Goal: Feedback & Contribution: Contribute content

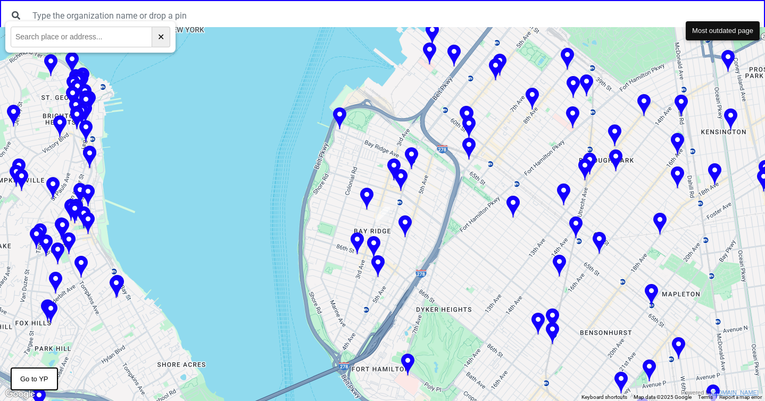
click at [189, 109] on div at bounding box center [382, 214] width 765 height 374
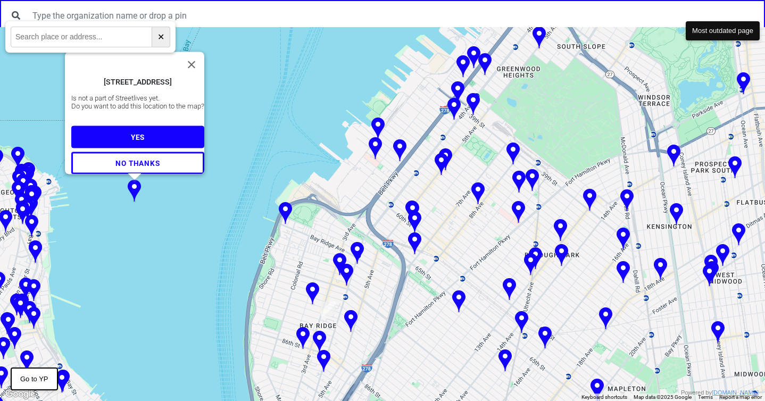
drag, startPoint x: 392, startPoint y: 111, endPoint x: 337, endPoint y: 87, distance: 60.1
click at [337, 87] on div "10 Ferry Terminal Viaduct, Staten Island, NY 10301, USA Is not a part of Street…" at bounding box center [382, 214] width 765 height 374
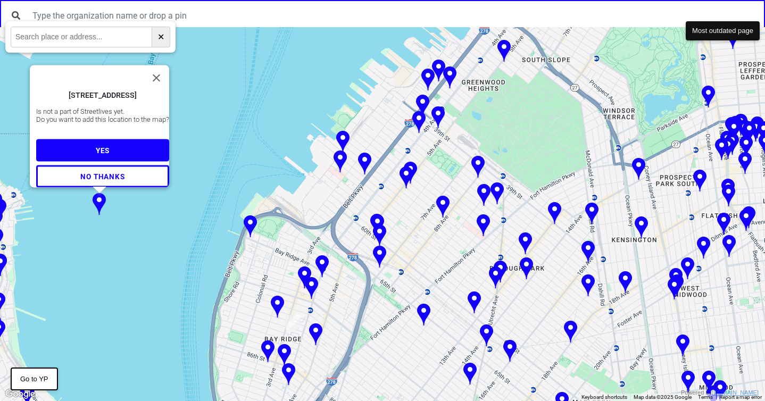
drag, startPoint x: 337, startPoint y: 87, endPoint x: 300, endPoint y: 101, distance: 39.6
click at [300, 101] on div "10 Ferry Terminal Viaduct, Staten Island, NY 10301, USA Is not a part of Street…" at bounding box center [382, 214] width 765 height 374
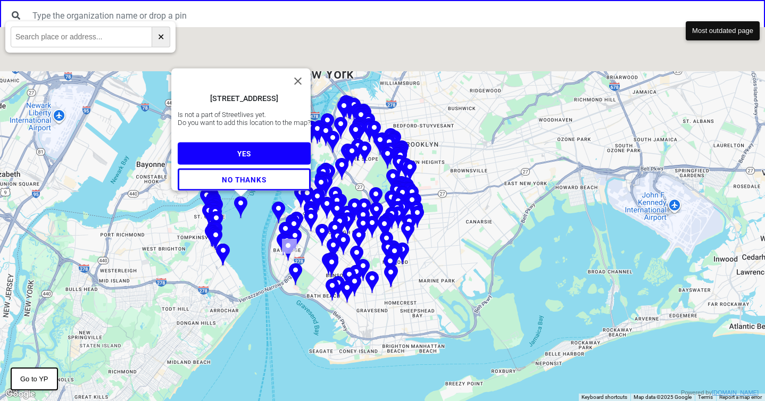
drag, startPoint x: 248, startPoint y: 199, endPoint x: 239, endPoint y: 294, distance: 95.2
click at [239, 294] on div "10 Ferry Terminal Viaduct, Staten Island, NY 10301, USA Is not a part of Street…" at bounding box center [382, 214] width 765 height 374
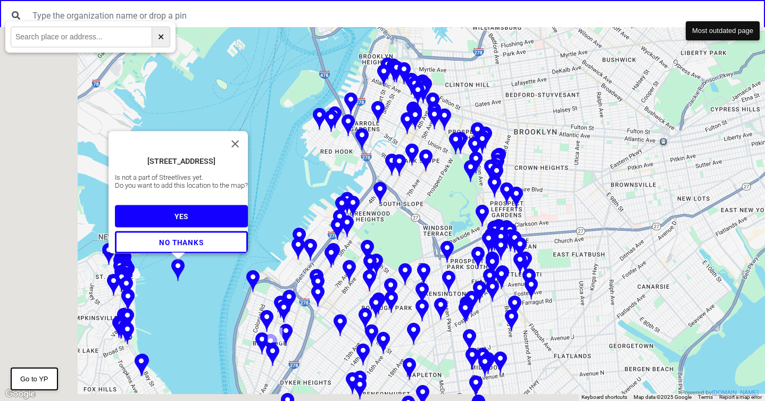
drag, startPoint x: 363, startPoint y: 243, endPoint x: 550, endPoint y: 230, distance: 186.7
click at [550, 230] on div "10 Ferry Terminal Viaduct, Staten Island, NY 10301, USA Is not a part of Street…" at bounding box center [382, 214] width 765 height 374
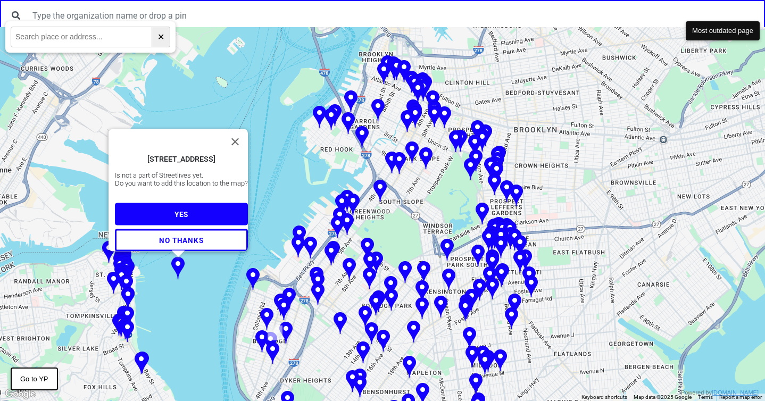
drag, startPoint x: 687, startPoint y: 104, endPoint x: 682, endPoint y: 271, distance: 167.2
click at [682, 271] on div "10 Ferry Terminal Viaduct, Staten Island, NY 10301, USA Is not a part of Street…" at bounding box center [382, 214] width 765 height 374
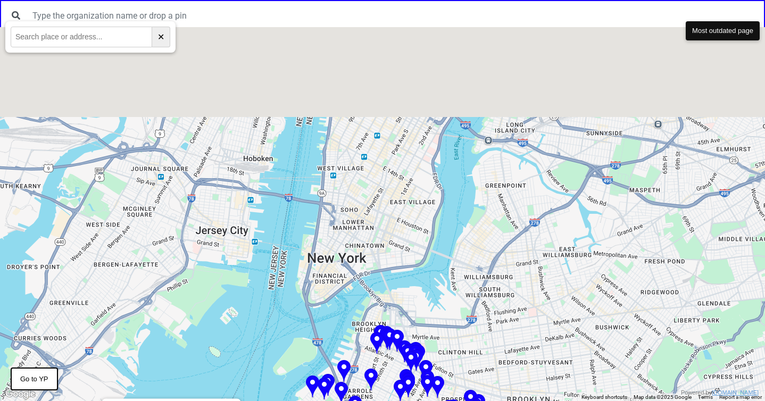
click at [682, 271] on div "10 Ferry Terminal Viaduct, Staten Island, NY 10301, USA Is not a part of Street…" at bounding box center [382, 214] width 765 height 374
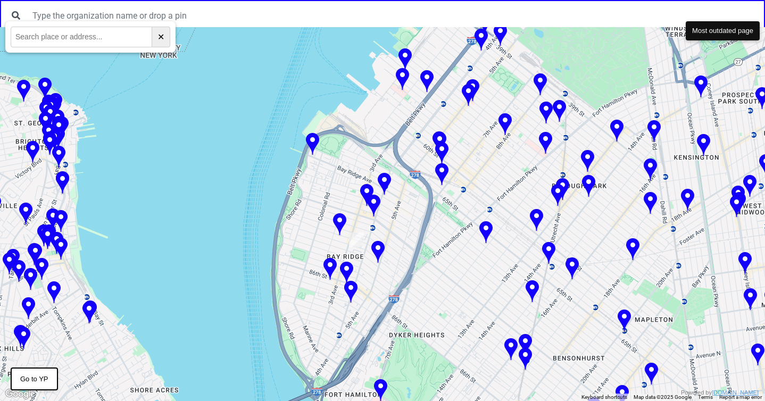
drag, startPoint x: 299, startPoint y: 180, endPoint x: 270, endPoint y: 206, distance: 39.2
click at [270, 206] on div at bounding box center [382, 214] width 765 height 374
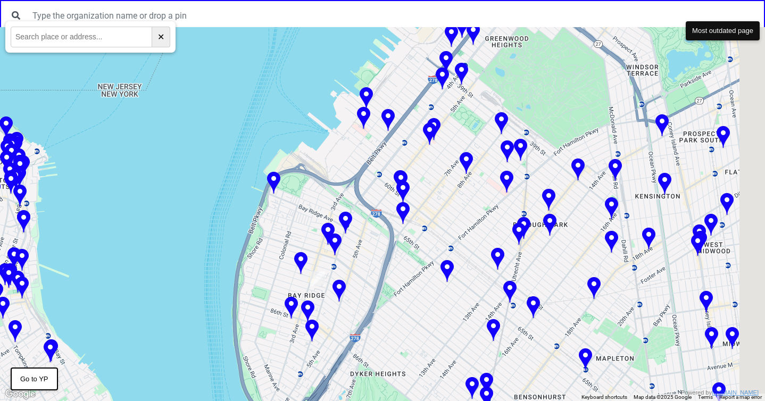
drag, startPoint x: 270, startPoint y: 194, endPoint x: 223, endPoint y: 241, distance: 66.6
click at [223, 241] on div at bounding box center [382, 214] width 765 height 374
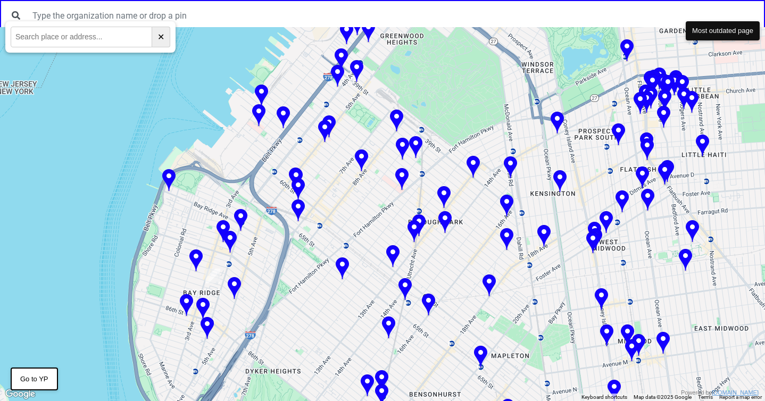
drag, startPoint x: 293, startPoint y: 156, endPoint x: 139, endPoint y: 139, distance: 154.8
click at [139, 139] on div at bounding box center [382, 214] width 765 height 374
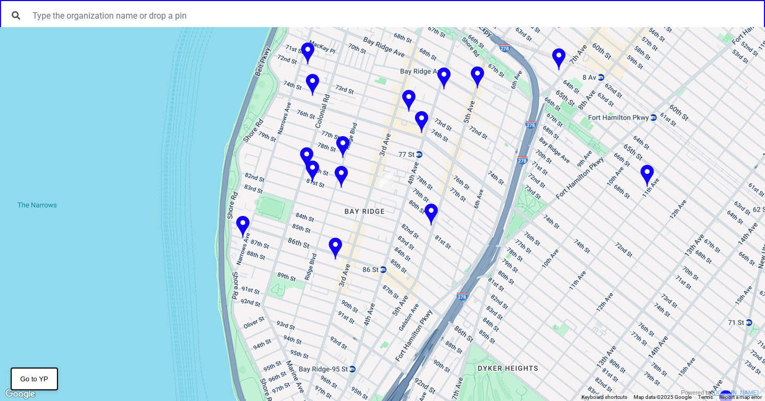
click at [310, 189] on div at bounding box center [382, 214] width 765 height 374
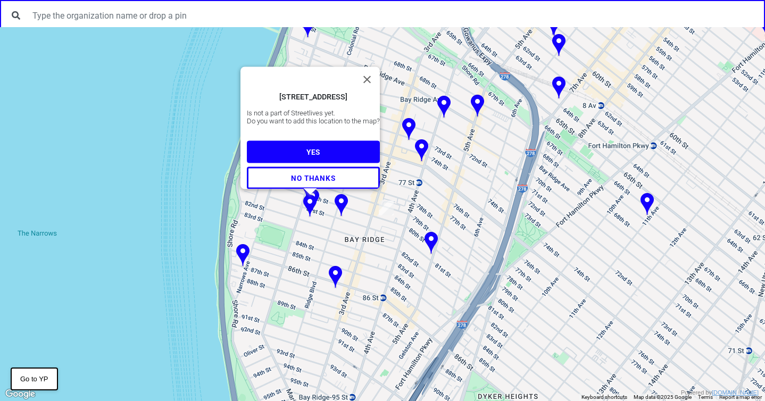
click at [325, 155] on button "YES" at bounding box center [313, 151] width 133 height 22
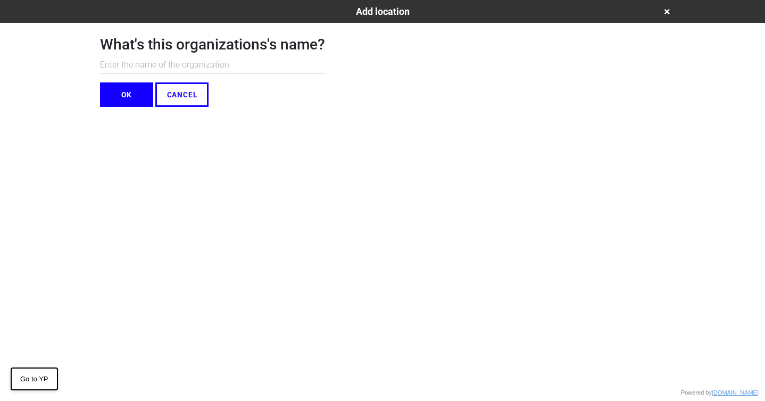
click at [666, 14] on icon at bounding box center [667, 11] width 5 height 7
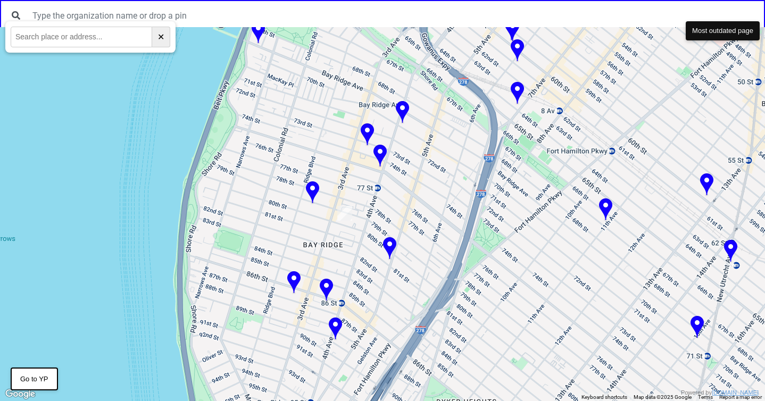
drag, startPoint x: 392, startPoint y: 278, endPoint x: 326, endPoint y: 266, distance: 67.2
click at [326, 266] on div at bounding box center [382, 214] width 765 height 374
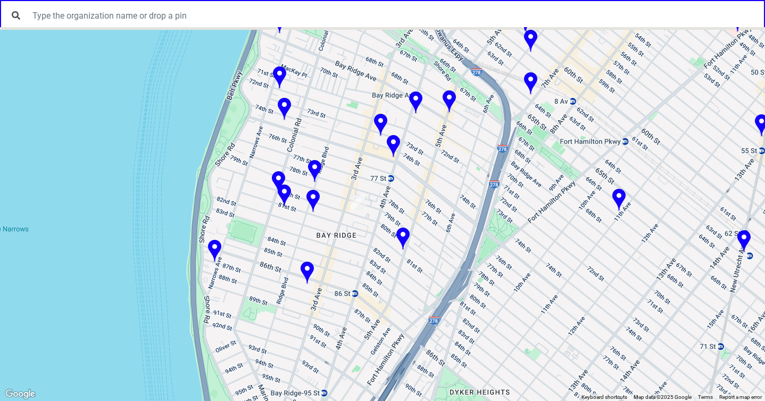
drag, startPoint x: 321, startPoint y: 186, endPoint x: 313, endPoint y: 231, distance: 45.8
click at [313, 231] on div at bounding box center [382, 214] width 765 height 374
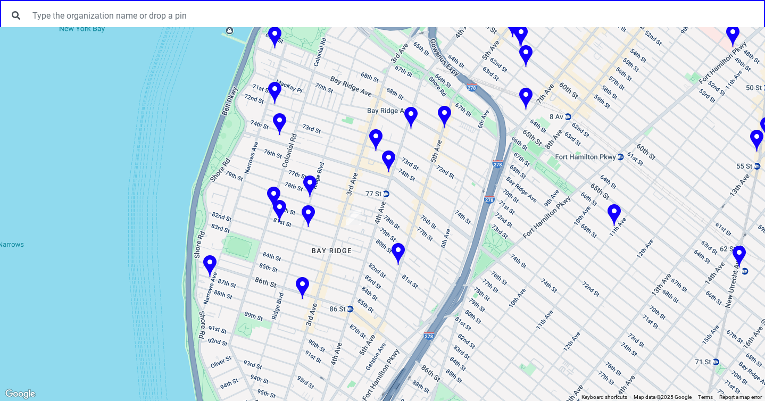
click at [280, 205] on img at bounding box center [279, 211] width 13 height 23
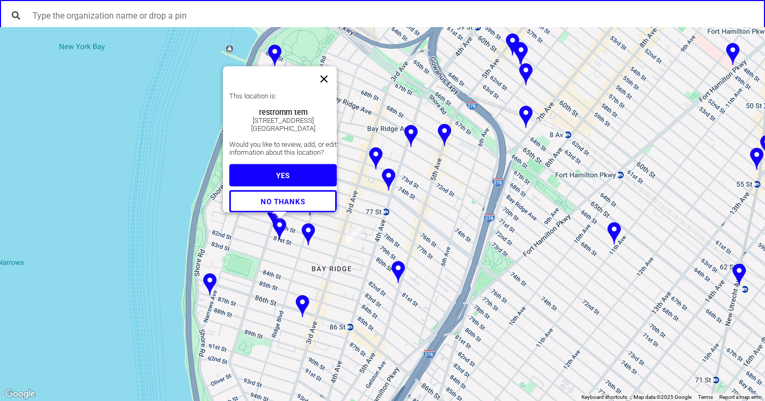
click at [330, 67] on button "Close" at bounding box center [324, 79] width 26 height 26
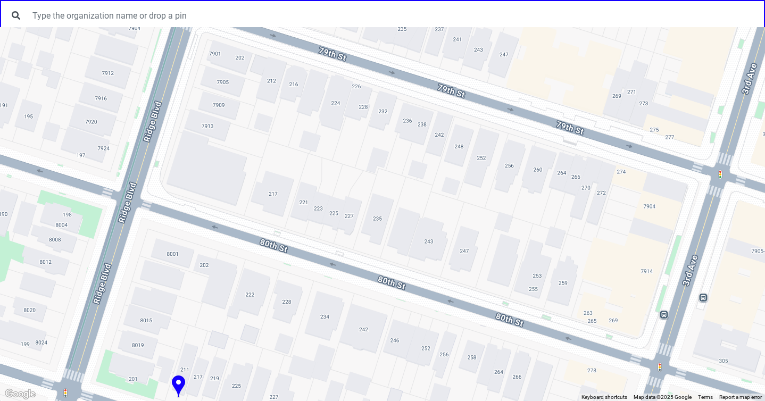
click at [270, 219] on div "To navigate, press the arrow keys." at bounding box center [382, 214] width 765 height 374
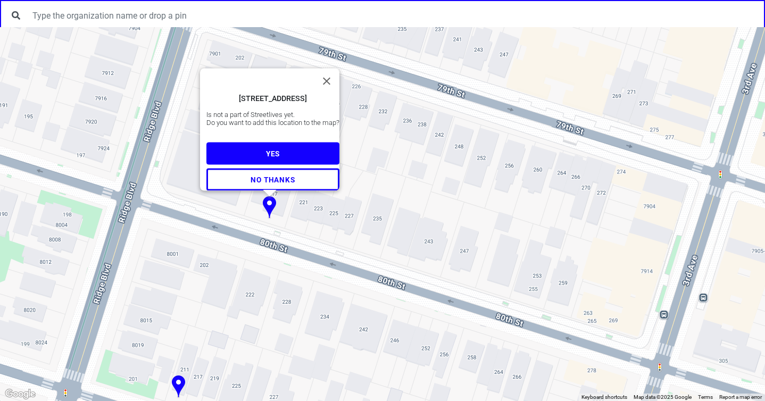
click at [274, 149] on span "YES" at bounding box center [273, 153] width 14 height 9
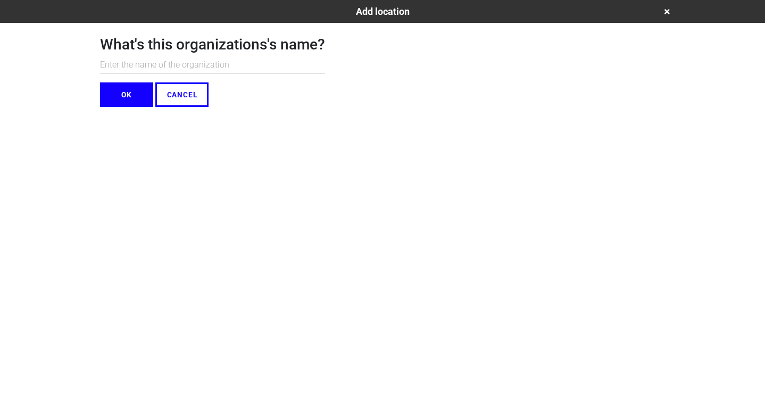
click at [149, 67] on input "text" at bounding box center [212, 65] width 225 height 18
type input "Test Saumya"
click at [138, 98] on button "OK" at bounding box center [126, 94] width 53 height 24
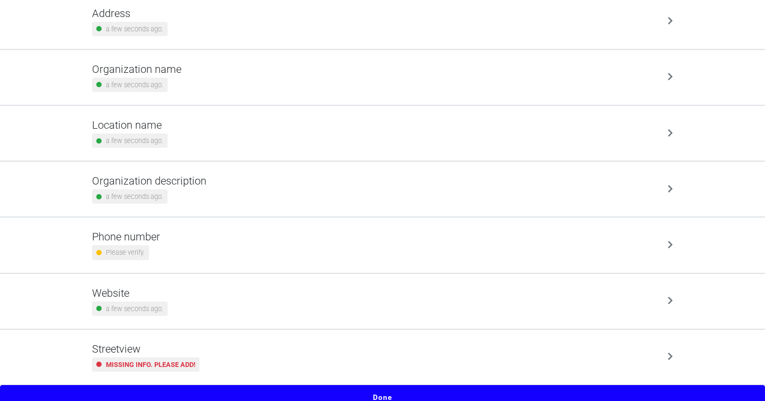
scroll to position [90, 0]
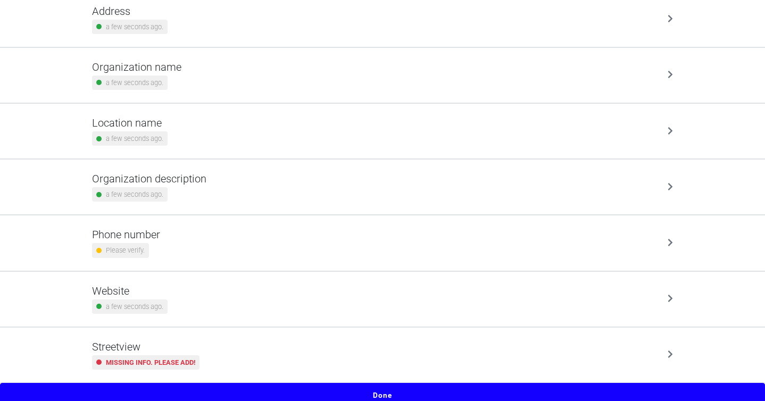
click at [351, 351] on div "Streetview Missing info. Please add!" at bounding box center [382, 355] width 581 height 29
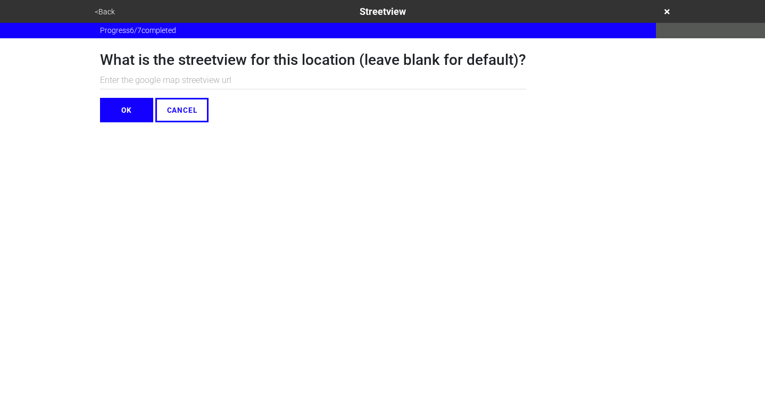
drag, startPoint x: 250, startPoint y: 79, endPoint x: 97, endPoint y: 87, distance: 152.9
click at [97, 87] on div "What is the streetview for this location (leave blank for default)? OK CANCEL" at bounding box center [382, 80] width 591 height 84
click at [105, 15] on button "<Back" at bounding box center [105, 12] width 27 height 12
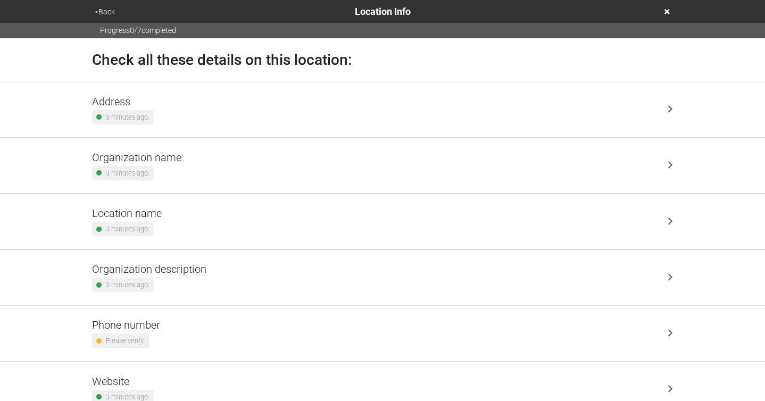
click at [247, 330] on div "Phone number Please verify." at bounding box center [382, 333] width 581 height 29
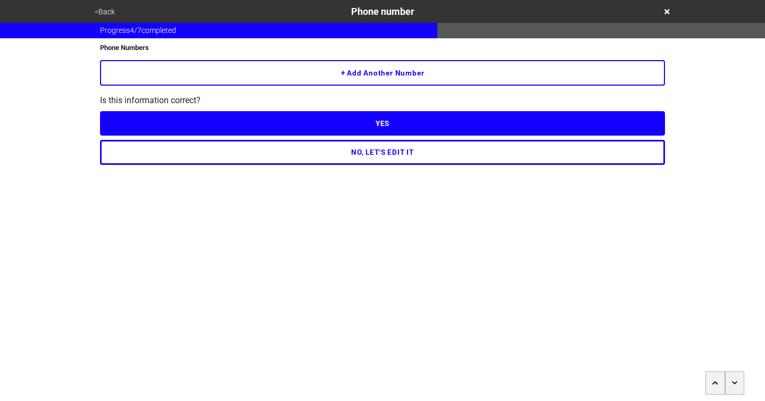
click at [354, 69] on button "+ Add another number" at bounding box center [382, 73] width 565 height 26
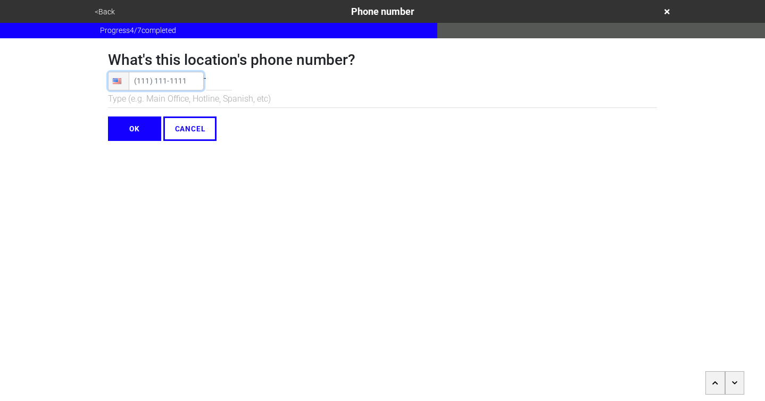
click at [143, 81] on input "tel" at bounding box center [156, 81] width 96 height 19
type input "(555) 555-5555"
click at [235, 85] on div "Phone (555) 555-5555 -" at bounding box center [382, 81] width 549 height 19
click at [231, 80] on input "tel" at bounding box center [219, 81] width 26 height 19
click at [215, 80] on input "x555" at bounding box center [219, 81] width 26 height 19
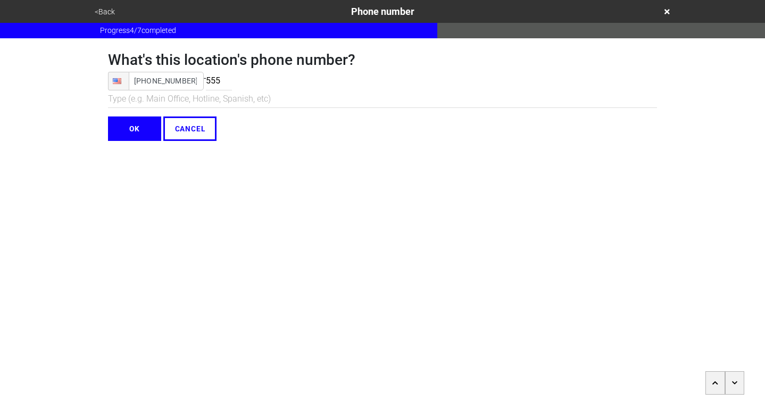
type input "555"
click at [323, 184] on html "<Back Phone number Progress 4 / 7 completed What's this location's phone number…" at bounding box center [382, 92] width 765 height 184
click at [140, 101] on input "text" at bounding box center [382, 99] width 549 height 18
click at [133, 135] on input "OK" at bounding box center [134, 129] width 53 height 24
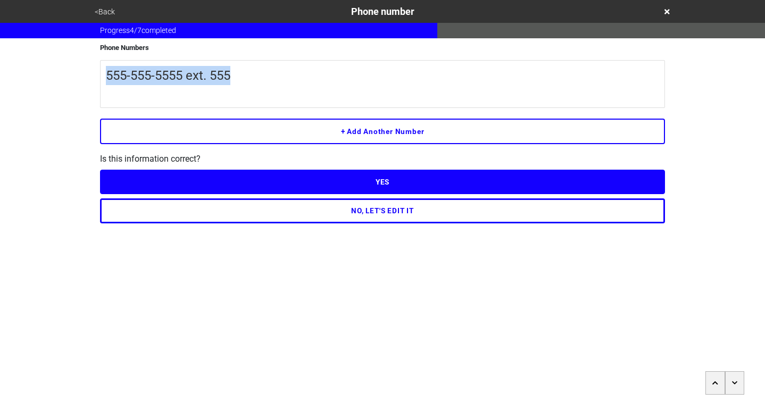
drag, startPoint x: 250, startPoint y: 73, endPoint x: 107, endPoint y: 70, distance: 143.2
click at [107, 70] on p "555-555-5555 ext. 555" at bounding box center [382, 75] width 553 height 19
click at [54, 127] on div "<Back Phone number Progress 4 / 7 completed Phone Numbers 555-555-5555 ext. 555…" at bounding box center [382, 112] width 765 height 224
click at [367, 181] on button "YES" at bounding box center [382, 182] width 565 height 24
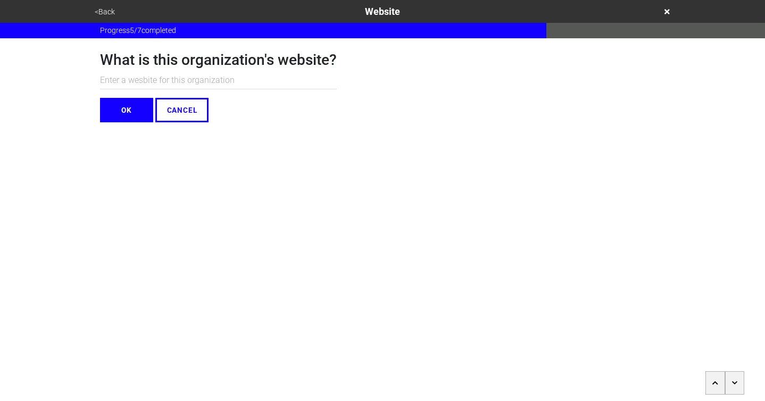
click at [227, 81] on input "text" at bounding box center [218, 81] width 237 height 18
type input "saumya.com"
click at [107, 119] on button "OK" at bounding box center [126, 110] width 53 height 24
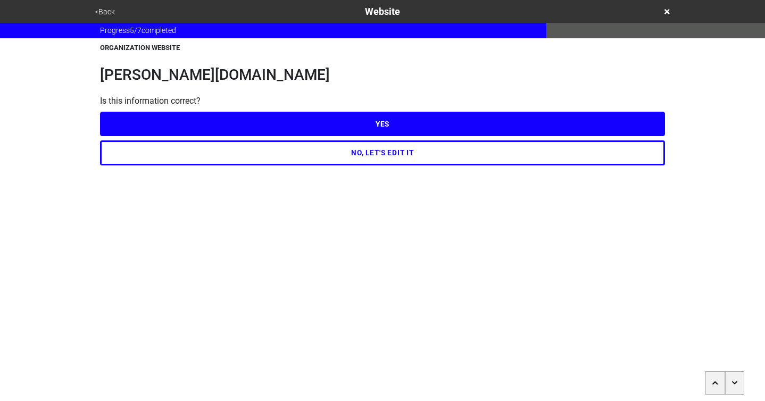
click at [321, 120] on button "YES" at bounding box center [382, 124] width 565 height 24
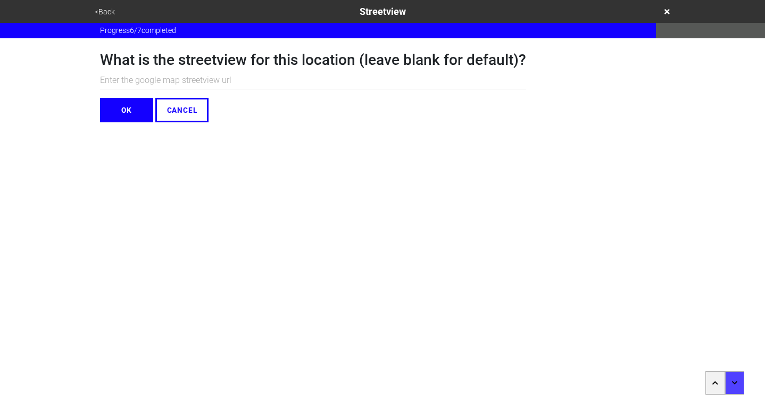
click at [128, 112] on button "OK" at bounding box center [126, 110] width 53 height 24
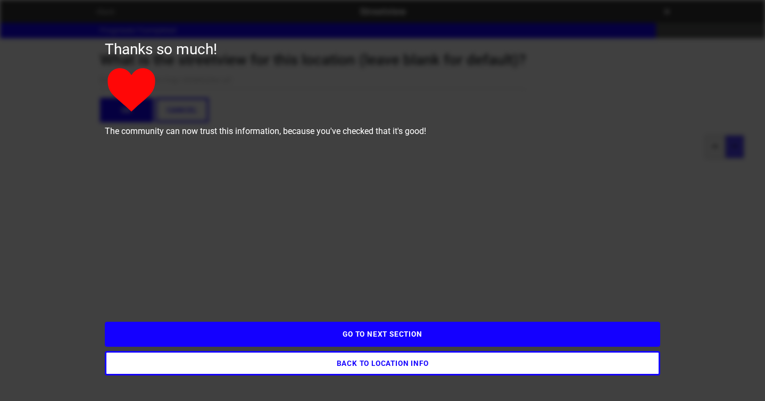
click at [389, 335] on button "GO TO NEXT SECTION" at bounding box center [383, 334] width 556 height 24
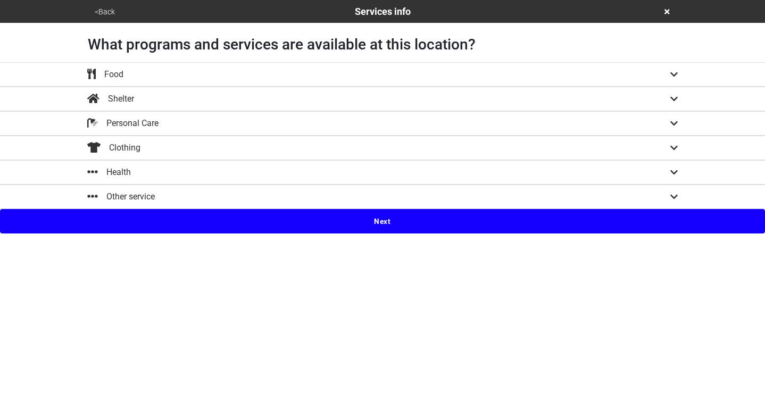
click at [668, 169] on div "Health" at bounding box center [382, 172] width 607 height 13
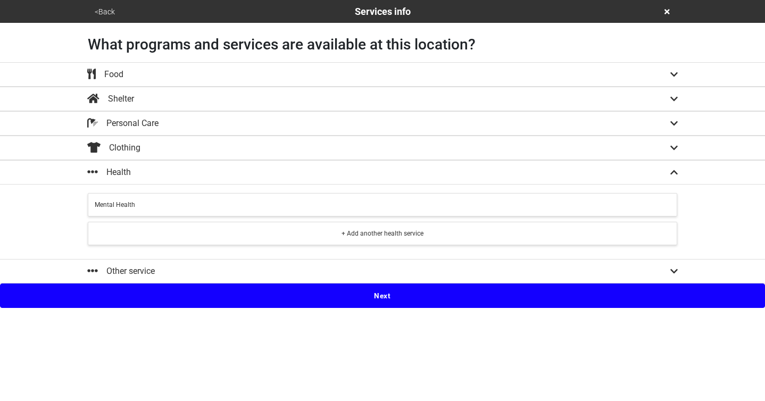
click at [669, 150] on div "Clothing" at bounding box center [382, 148] width 607 height 13
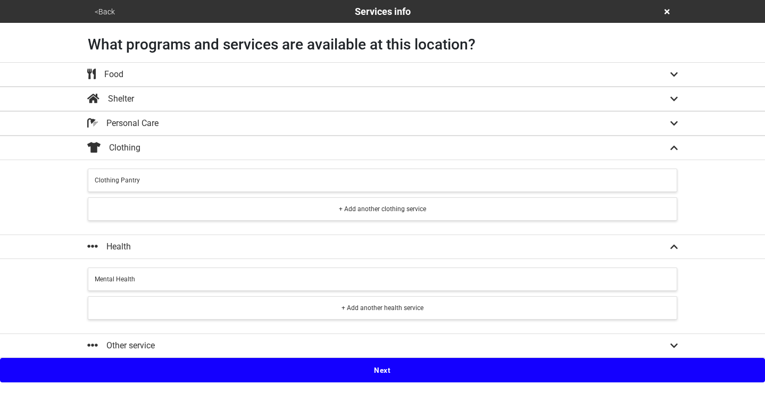
click at [672, 121] on icon at bounding box center [674, 123] width 7 height 9
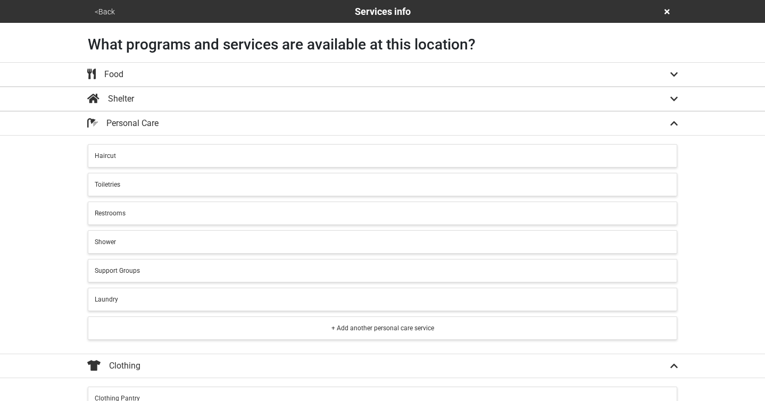
click at [671, 98] on icon at bounding box center [674, 98] width 7 height 4
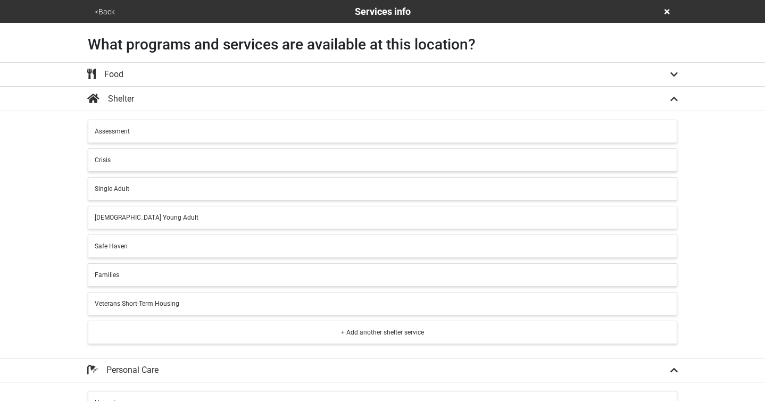
click at [675, 70] on icon at bounding box center [674, 74] width 7 height 9
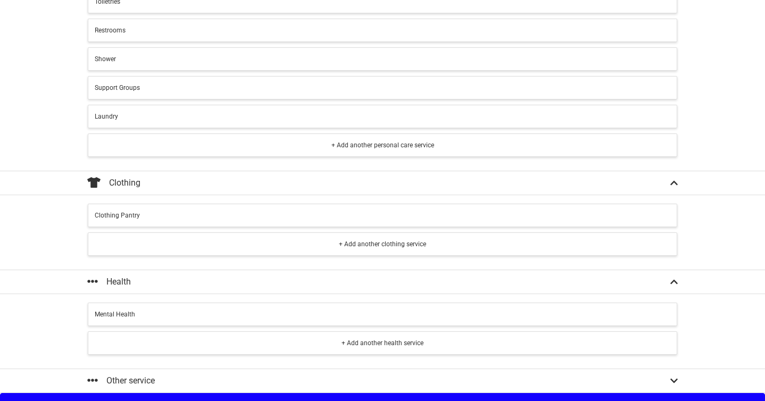
scroll to position [722, 0]
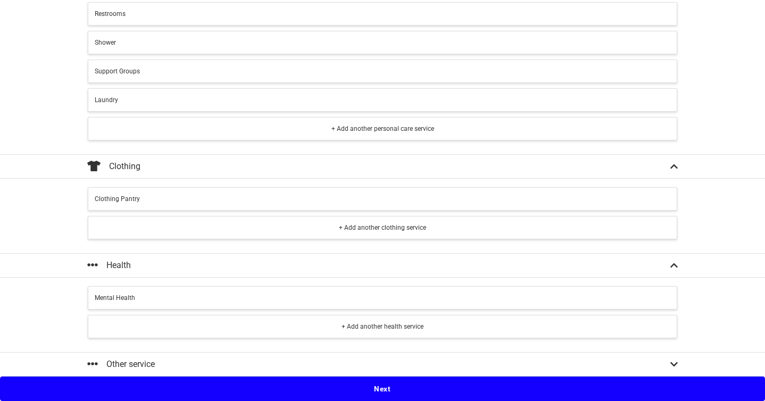
click at [343, 354] on button "Other service" at bounding box center [382, 364] width 765 height 24
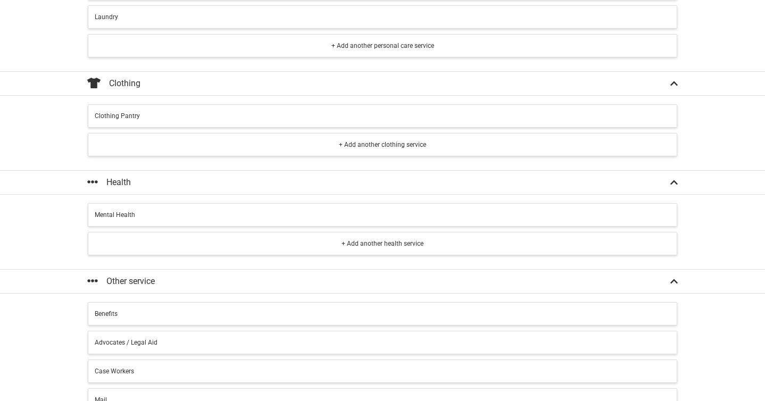
scroll to position [784, 0]
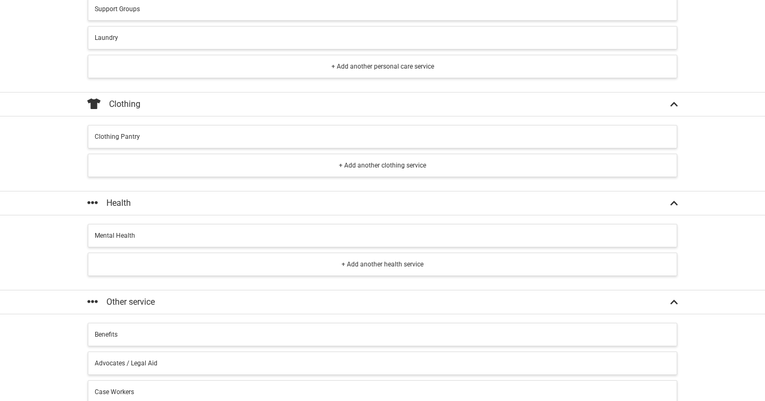
click at [270, 241] on button "Mental Health" at bounding box center [383, 235] width 590 height 23
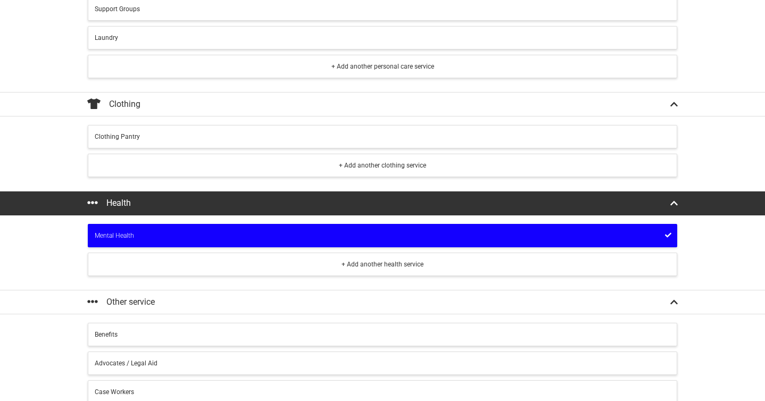
click at [291, 136] on div "Clothing Pantry" at bounding box center [383, 137] width 576 height 10
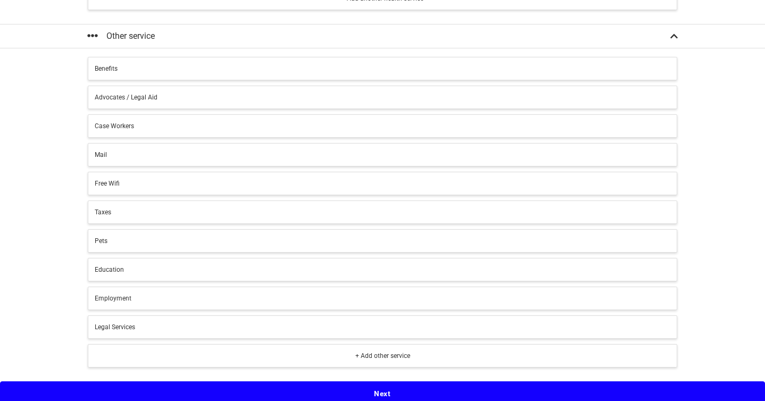
scroll to position [1055, 0]
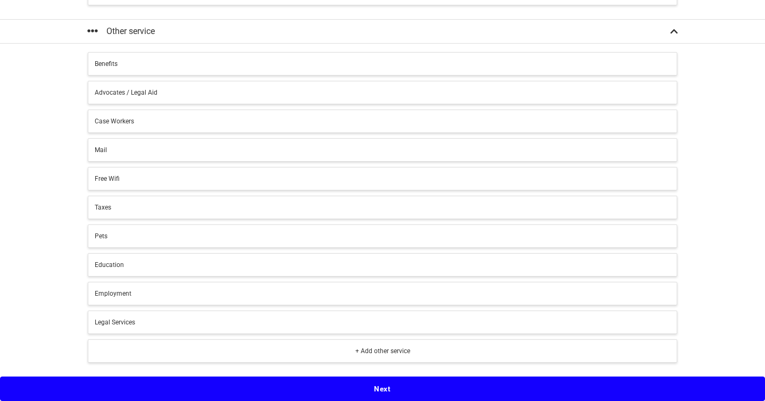
click at [386, 385] on button "Next" at bounding box center [382, 389] width 765 height 24
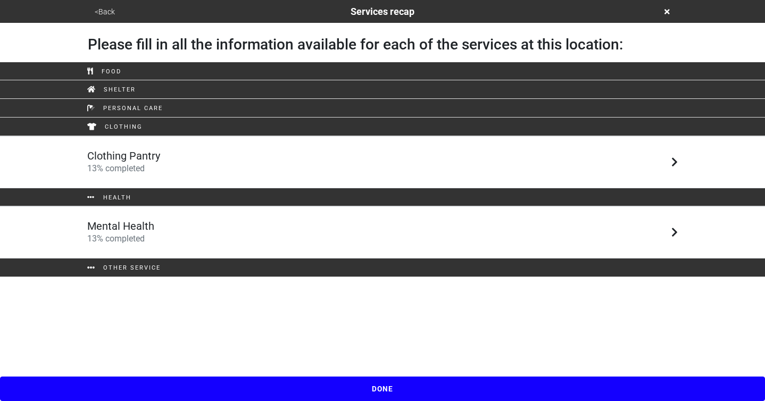
click at [401, 169] on div "Clothing Pantry 13 % completed" at bounding box center [382, 163] width 607 height 26
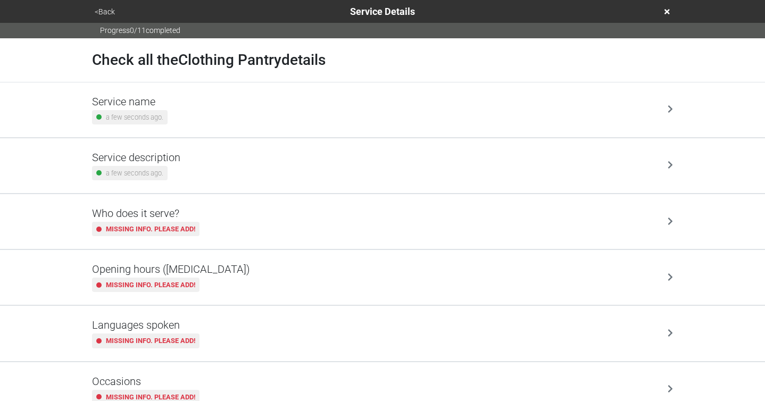
click at [264, 112] on div "Service name a few seconds ago." at bounding box center [382, 109] width 581 height 29
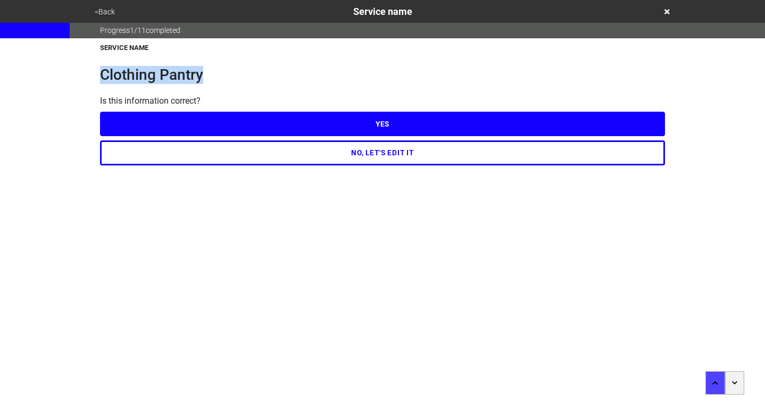
drag, startPoint x: 201, startPoint y: 81, endPoint x: 102, endPoint y: 75, distance: 99.7
click at [102, 75] on h1 "Clothing Pantry" at bounding box center [382, 75] width 565 height 18
drag, startPoint x: 202, startPoint y: 75, endPoint x: 97, endPoint y: 76, distance: 104.9
click at [97, 76] on div "SERVICE NAME Clothing Pantry Is this information correct? YES NO, LET'S EDIT IT" at bounding box center [382, 101] width 591 height 127
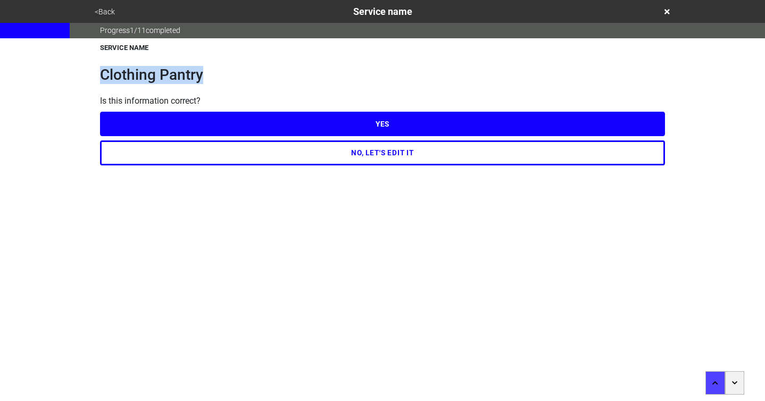
click at [389, 153] on button "NO, LET'S EDIT IT" at bounding box center [382, 152] width 565 height 24
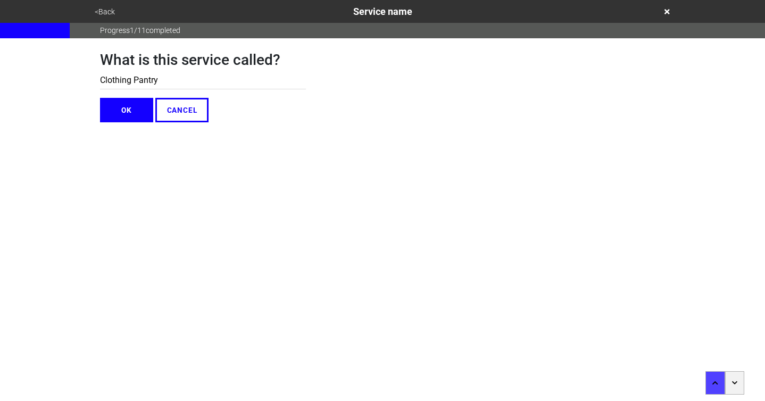
click at [163, 79] on input "Clothing Pantry" at bounding box center [203, 81] width 206 height 18
type input "Community closet"
click at [129, 105] on button "OK" at bounding box center [126, 110] width 53 height 24
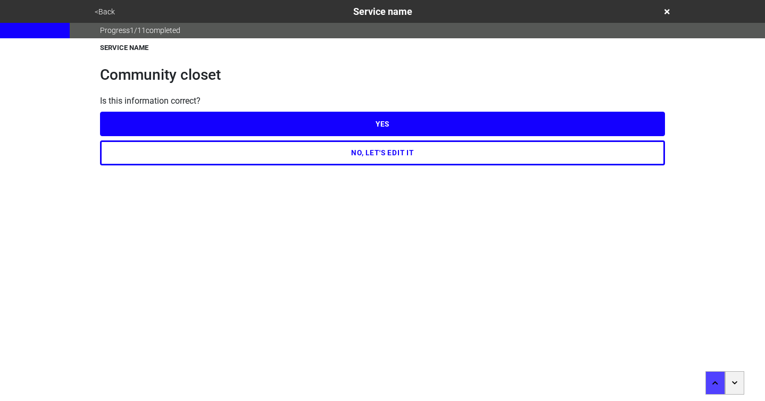
click at [336, 123] on button "YES" at bounding box center [382, 124] width 565 height 24
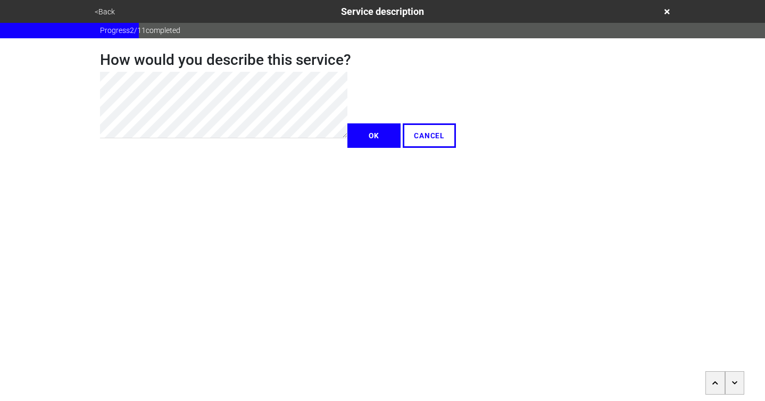
click at [89, 81] on div "How would you describe this service? OK CANCEL" at bounding box center [382, 93] width 591 height 110
click at [158, 70] on div "How would you describe this service? OK CANCEL" at bounding box center [278, 93] width 356 height 110
type textarea "x"
click at [348, 148] on button "OK" at bounding box center [374, 135] width 53 height 24
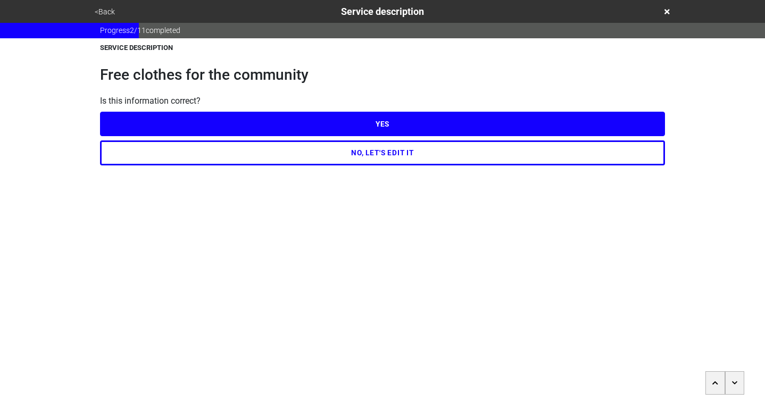
click at [401, 128] on button "YES" at bounding box center [382, 124] width 565 height 24
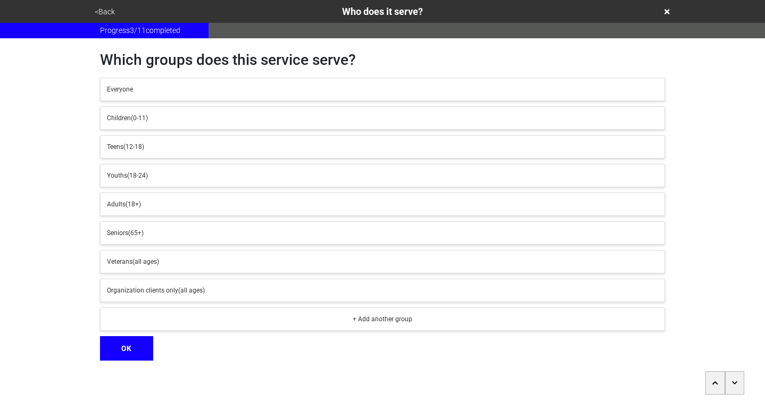
click at [95, 12] on button "<Back" at bounding box center [105, 12] width 27 height 12
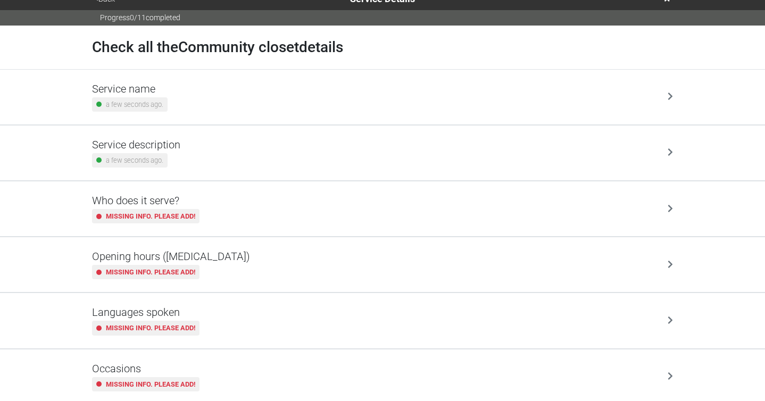
scroll to position [16, 0]
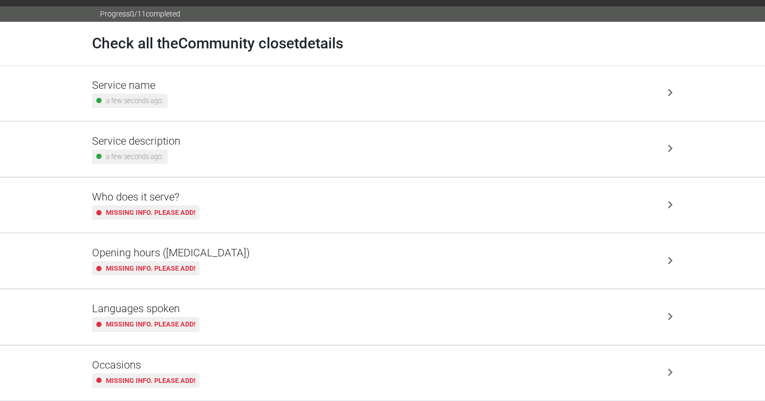
click at [285, 219] on div "Who does it serve? Missing info. Please add!" at bounding box center [382, 205] width 581 height 29
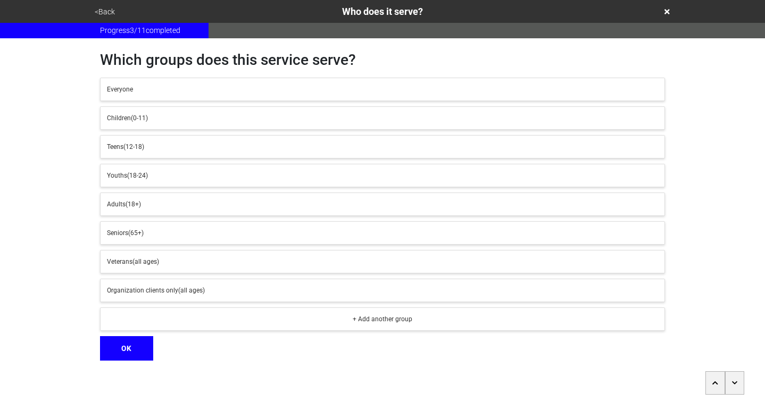
click at [270, 167] on button "Youths (18-24)" at bounding box center [382, 175] width 565 height 23
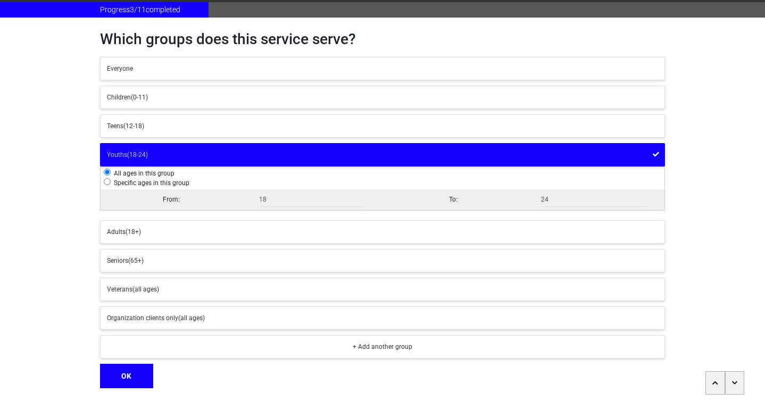
scroll to position [51, 0]
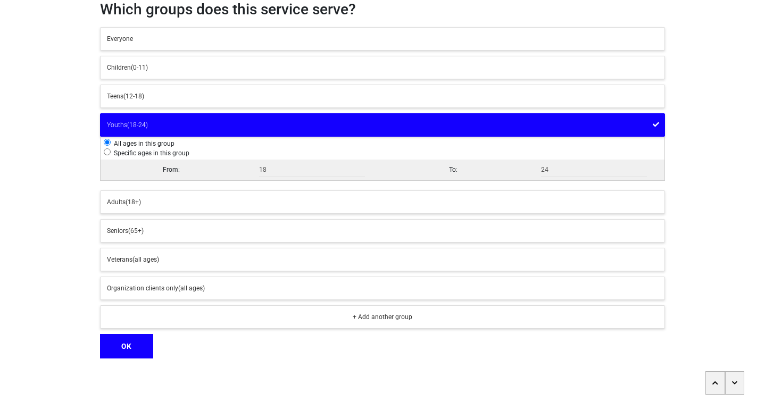
click at [138, 343] on button "OK" at bounding box center [126, 346] width 53 height 24
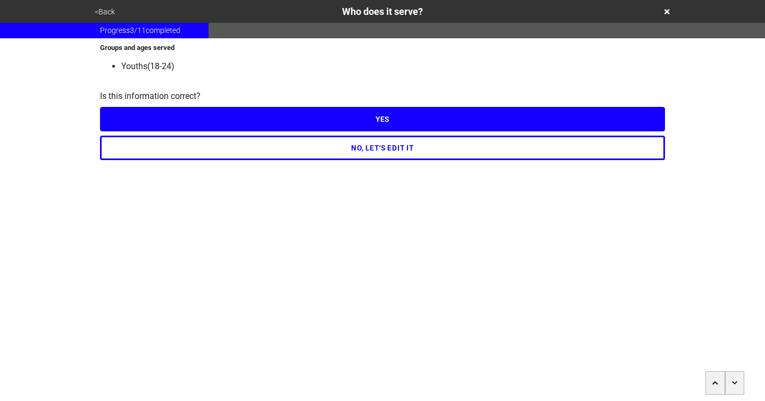
scroll to position [0, 0]
click at [383, 124] on button "YES" at bounding box center [382, 119] width 565 height 24
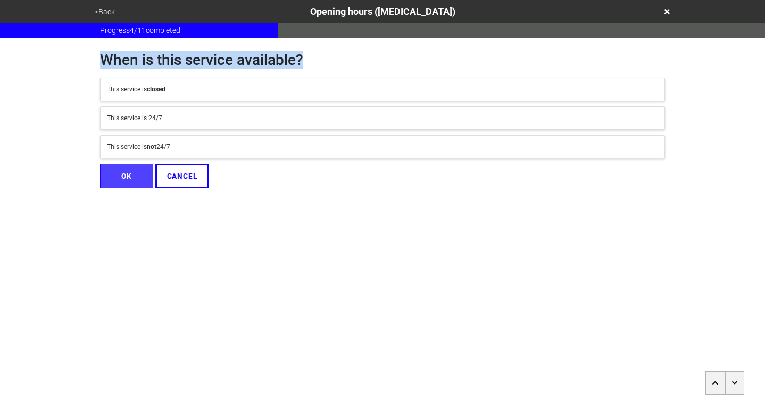
drag, startPoint x: 92, startPoint y: 56, endPoint x: 297, endPoint y: 68, distance: 205.3
click at [297, 68] on div "When is this service available? This service is closed This service is 24/7 Thi…" at bounding box center [382, 113] width 591 height 150
click at [193, 144] on div "This service is not 24/7" at bounding box center [382, 147] width 551 height 10
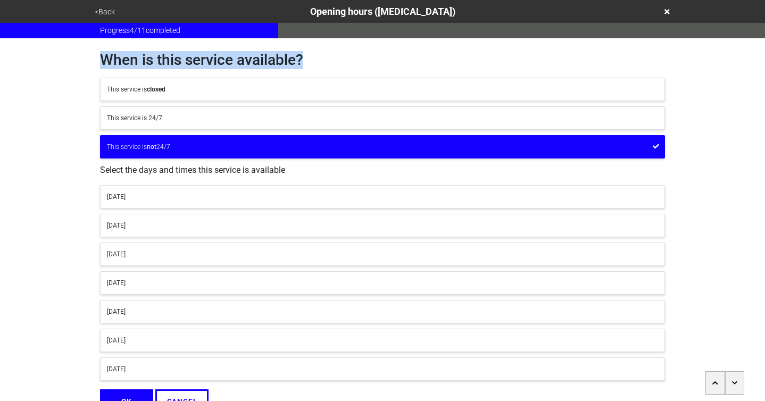
click at [204, 204] on button "Monday" at bounding box center [382, 196] width 565 height 23
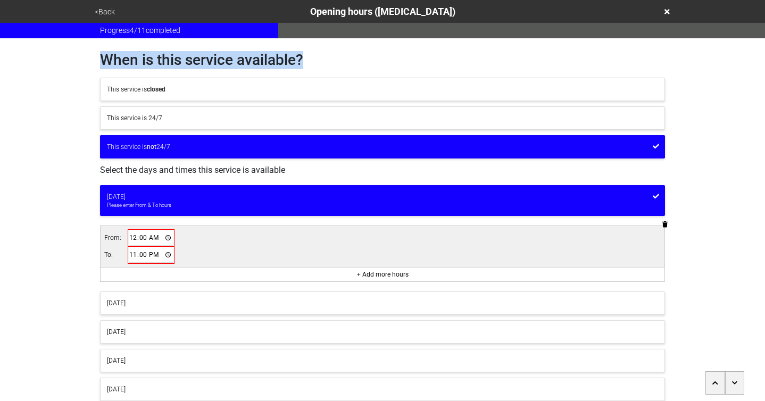
click at [132, 237] on input "00:00" at bounding box center [151, 237] width 45 height 15
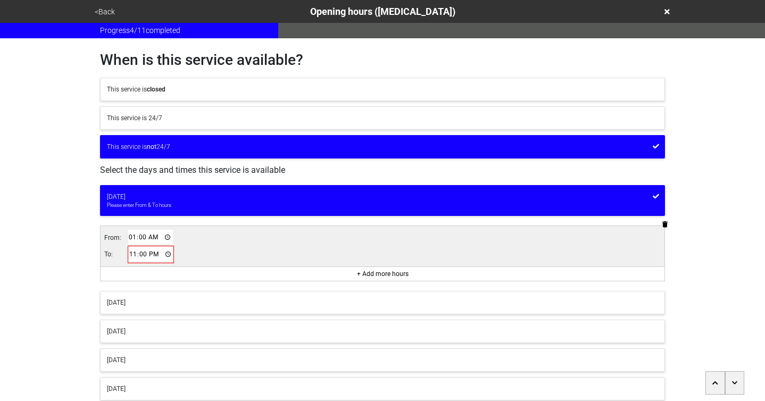
type input "10:00"
click at [130, 260] on input "23:00" at bounding box center [151, 254] width 45 height 15
type input "12:00"
click at [276, 224] on div "Monday 10AM to 12PM From: 10:00 To: 12:00 + Add more hours Tuesday Wednesday Th…" at bounding box center [382, 321] width 565 height 272
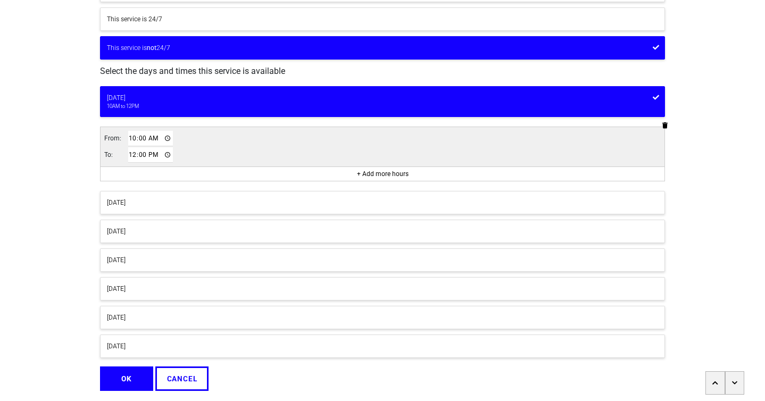
scroll to position [131, 0]
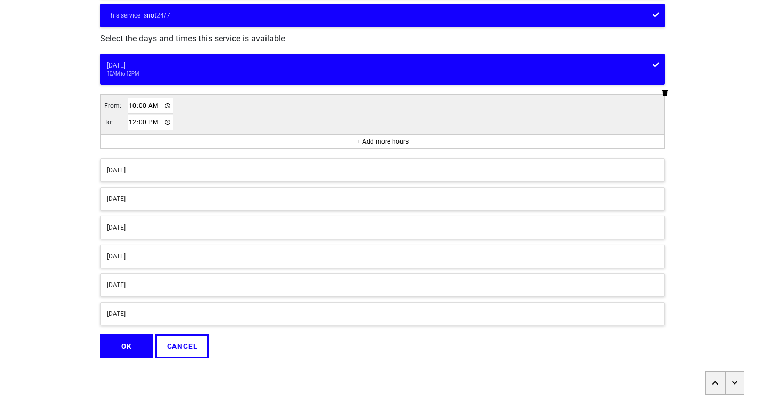
click at [136, 343] on button "OK" at bounding box center [126, 346] width 53 height 24
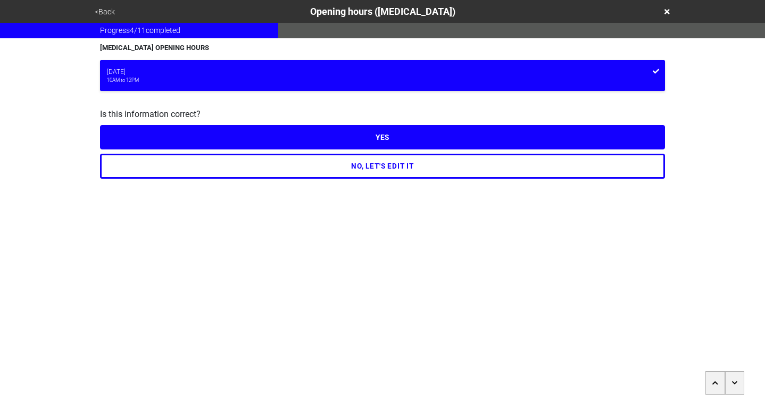
scroll to position [0, 0]
click at [382, 140] on button "YES" at bounding box center [382, 137] width 565 height 24
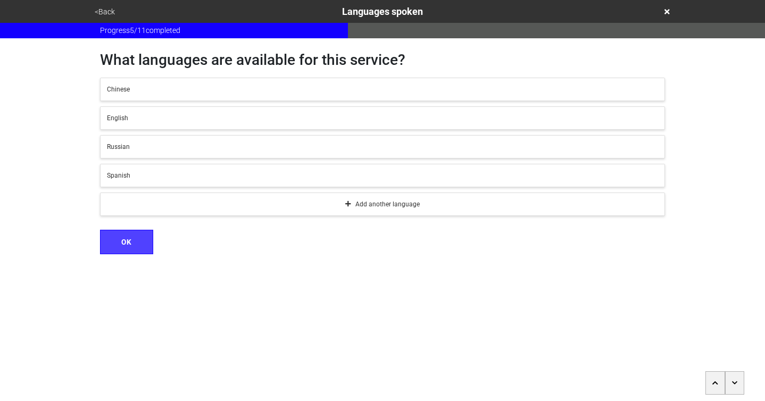
click at [293, 297] on html "<Back Languages spoken Progress 5 / 11 completed What languages are available f…" at bounding box center [382, 148] width 765 height 297
click at [735, 383] on icon "button" at bounding box center [734, 382] width 5 height 3
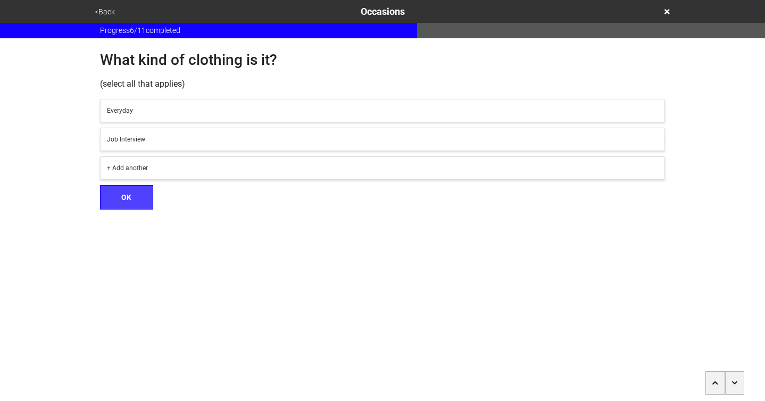
click at [194, 103] on button "Everyday" at bounding box center [382, 110] width 565 height 23
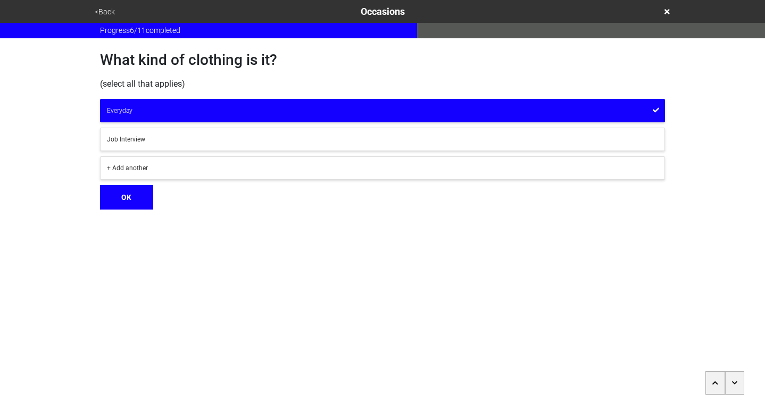
click at [194, 140] on div "Job Interview" at bounding box center [382, 140] width 551 height 10
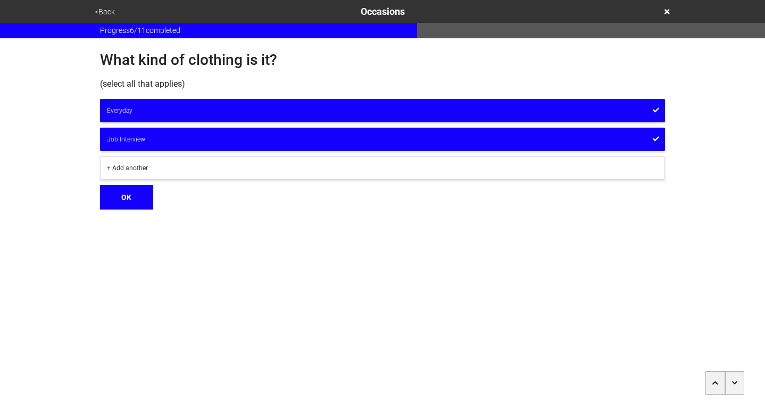
click at [130, 195] on button "OK" at bounding box center [126, 197] width 53 height 24
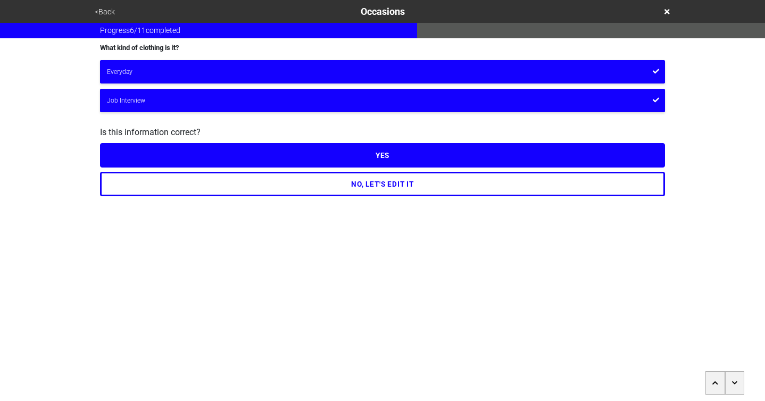
click at [422, 160] on button "YES" at bounding box center [382, 155] width 565 height 24
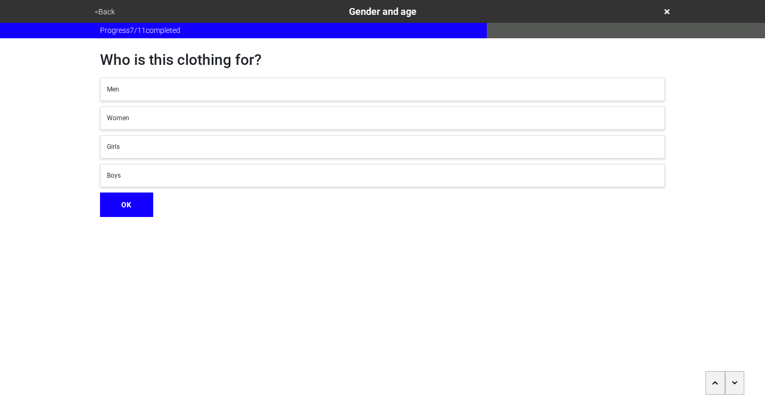
click at [222, 92] on div "Men" at bounding box center [382, 90] width 551 height 10
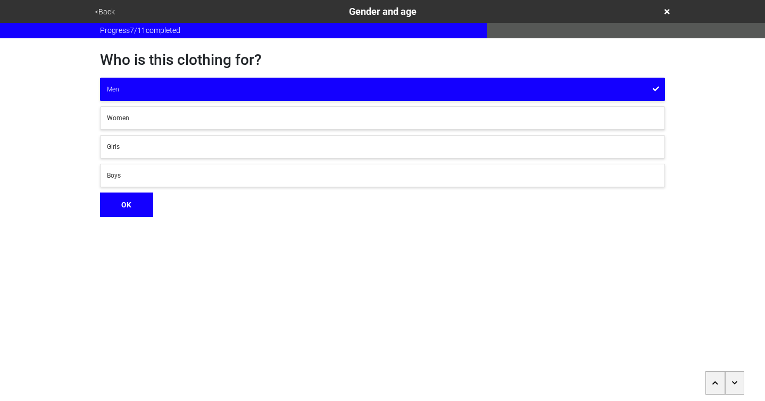
click at [220, 113] on div "Women" at bounding box center [382, 118] width 551 height 10
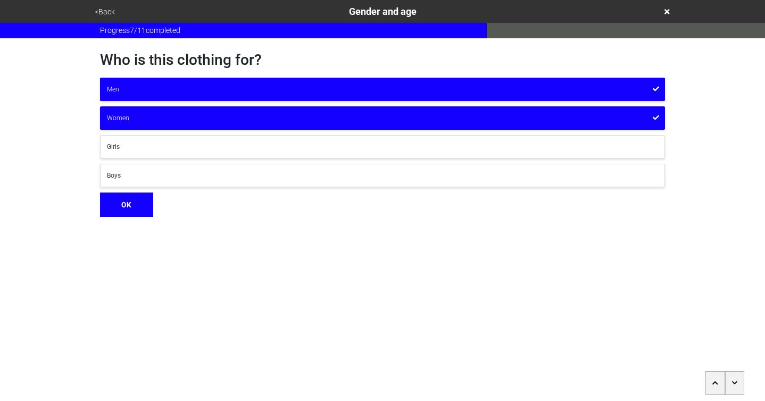
click at [140, 205] on button "OK" at bounding box center [126, 205] width 53 height 24
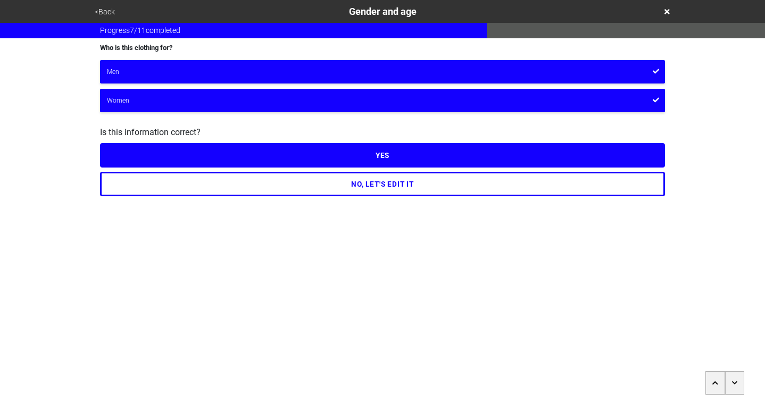
click at [377, 184] on button "NO, LET'S EDIT IT" at bounding box center [382, 184] width 565 height 24
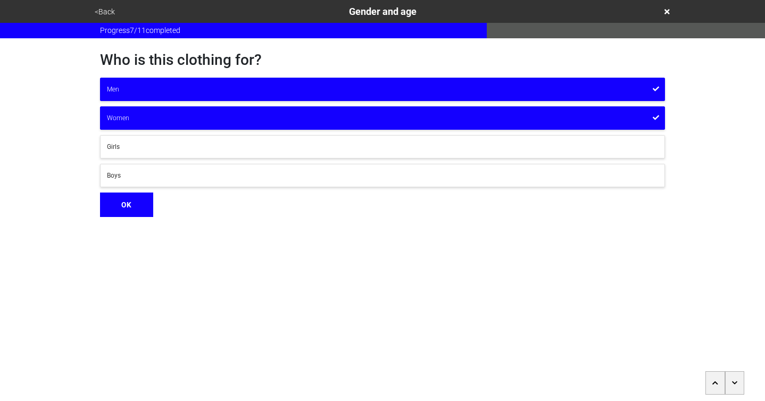
click at [226, 151] on button "Girls" at bounding box center [382, 146] width 565 height 23
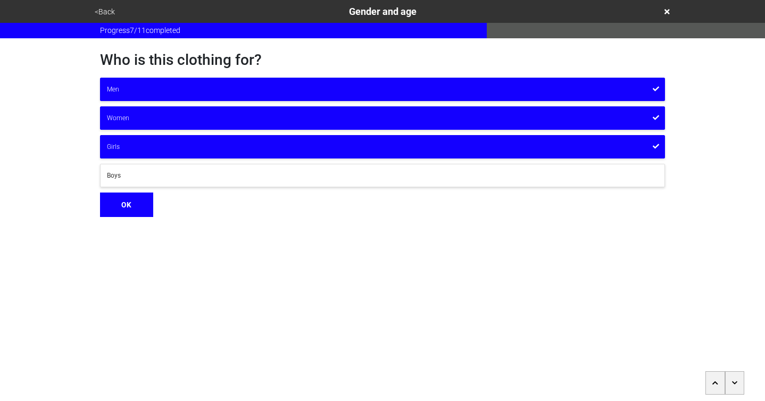
click at [228, 174] on div "Boys" at bounding box center [382, 176] width 551 height 10
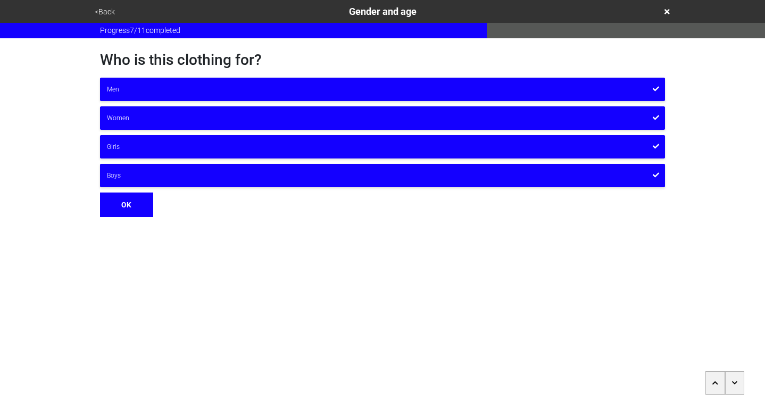
click at [128, 212] on button "OK" at bounding box center [126, 205] width 53 height 24
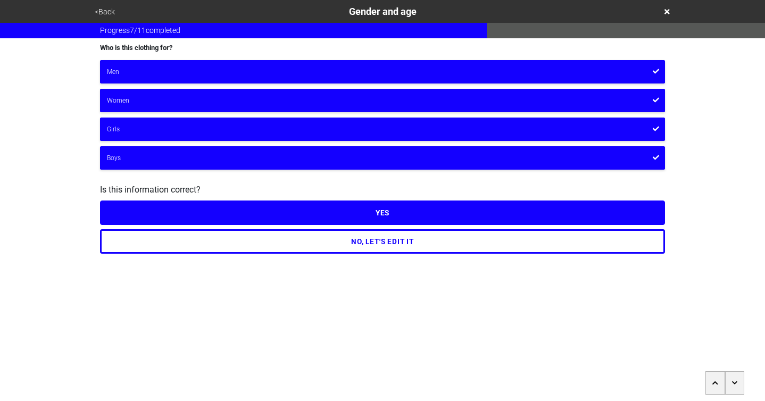
click at [370, 228] on div "NO, LET'S EDIT IT" at bounding box center [382, 239] width 565 height 29
click at [387, 216] on button "YES" at bounding box center [382, 213] width 565 height 24
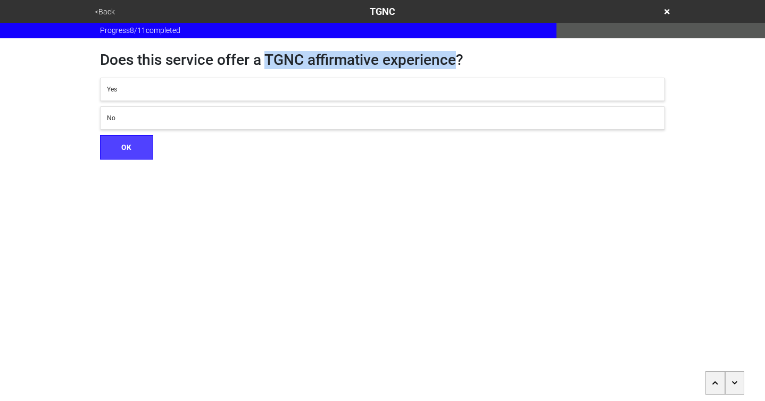
drag, startPoint x: 263, startPoint y: 58, endPoint x: 451, endPoint y: 68, distance: 188.1
click at [451, 68] on h1 "Does this service offer a TGNC affirmative experience?" at bounding box center [382, 60] width 565 height 18
click at [452, 65] on h1 "Does this service offer a TGNC affirmative experience?" at bounding box center [382, 60] width 565 height 18
drag, startPoint x: 452, startPoint y: 65, endPoint x: 289, endPoint y: 56, distance: 163.6
click at [289, 56] on h1 "Does this service offer a TGNC affirmative experience?" at bounding box center [382, 60] width 565 height 18
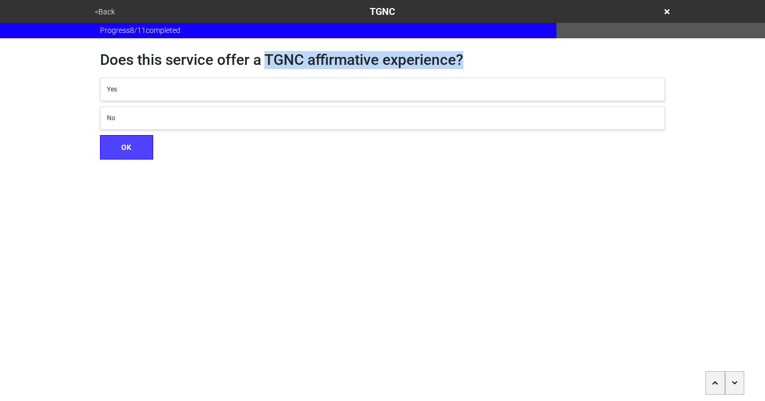
click at [262, 62] on h1 "Does this service offer a TGNC affirmative experience?" at bounding box center [382, 60] width 565 height 18
drag, startPoint x: 262, startPoint y: 62, endPoint x: 454, endPoint y: 65, distance: 192.7
click at [454, 65] on h1 "Does this service offer a TGNC affirmative experience?" at bounding box center [382, 60] width 565 height 18
click at [442, 192] on html "<Back TGNC Progress 8 / 11 completed Does this service offer a TGNC affirmative…" at bounding box center [382, 101] width 765 height 202
drag, startPoint x: 264, startPoint y: 56, endPoint x: 448, endPoint y: 65, distance: 183.3
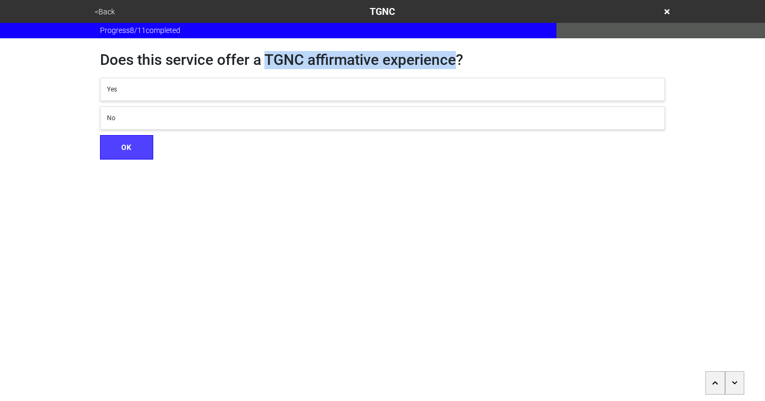
click at [448, 65] on h1 "Does this service offer a TGNC affirmative experience?" at bounding box center [382, 60] width 565 height 18
click at [415, 196] on html "<Back TGNC Progress 8 / 11 completed Does this service offer a TGNC affirmative…" at bounding box center [382, 101] width 765 height 202
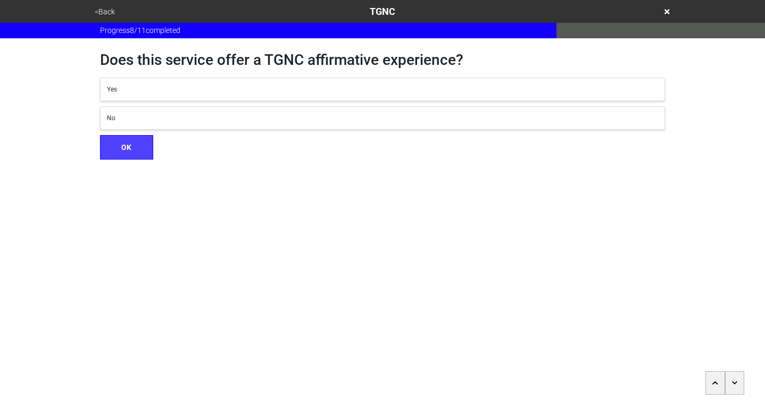
click at [180, 87] on div "Yes" at bounding box center [382, 90] width 551 height 10
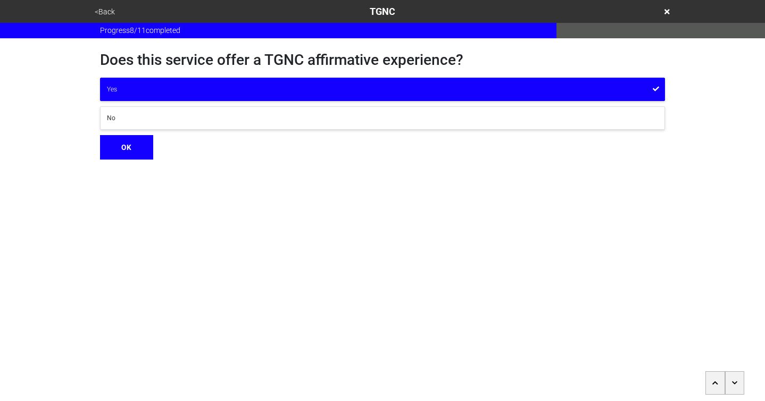
click at [129, 145] on button "OK" at bounding box center [126, 147] width 53 height 24
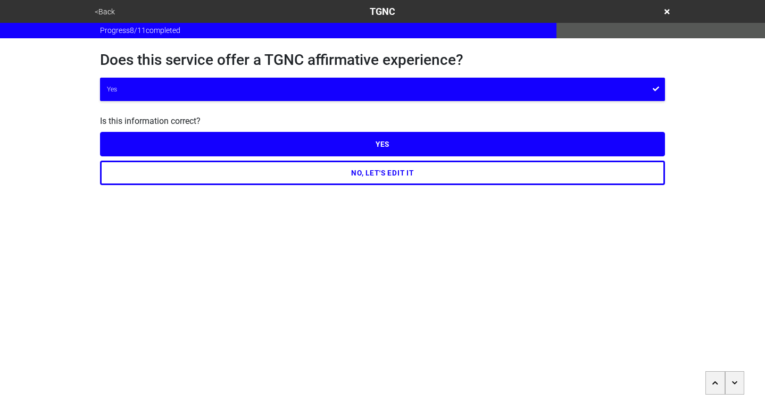
click at [357, 142] on button "YES" at bounding box center [382, 144] width 565 height 24
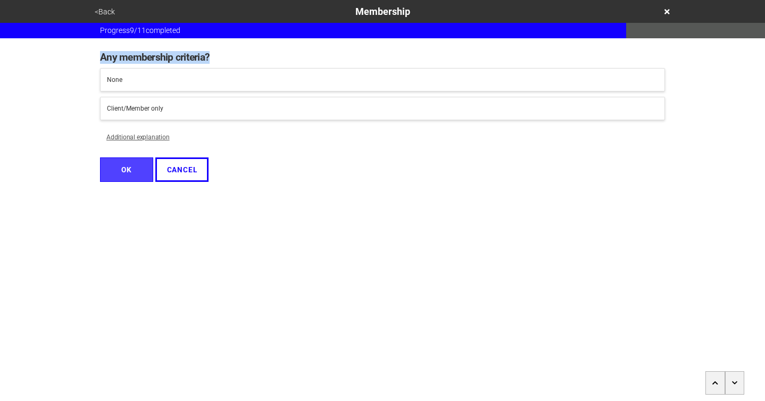
drag, startPoint x: 217, startPoint y: 55, endPoint x: 89, endPoint y: 53, distance: 128.3
click at [89, 53] on div "Any membership criteria? None Client/Member only Additional explanation OK CANC…" at bounding box center [382, 114] width 591 height 152
click at [141, 73] on button "None" at bounding box center [382, 79] width 565 height 23
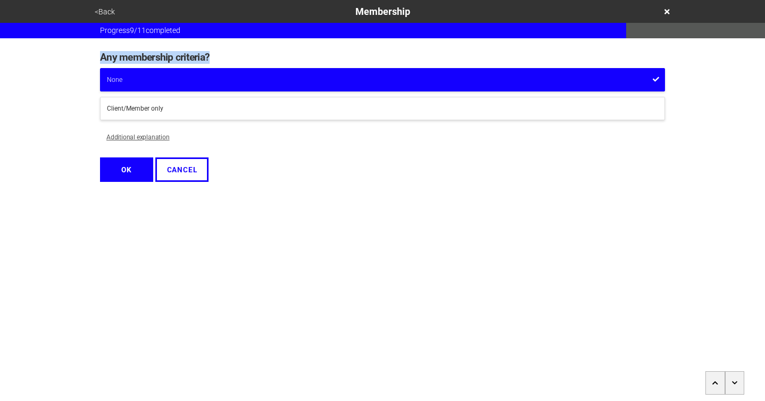
click at [127, 164] on button "OK" at bounding box center [126, 170] width 53 height 24
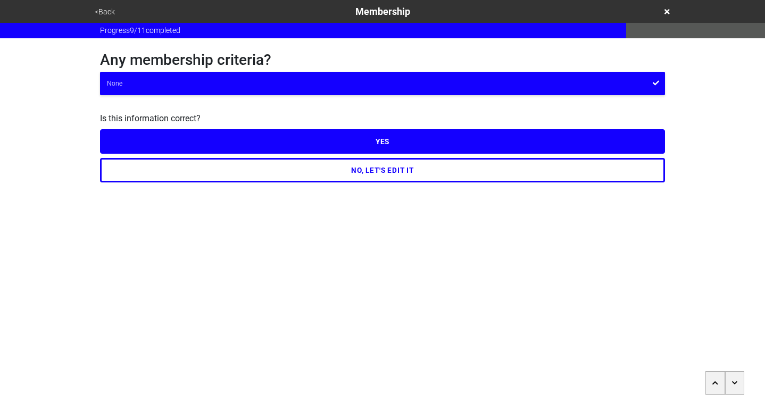
click at [401, 148] on button "YES" at bounding box center [382, 141] width 565 height 24
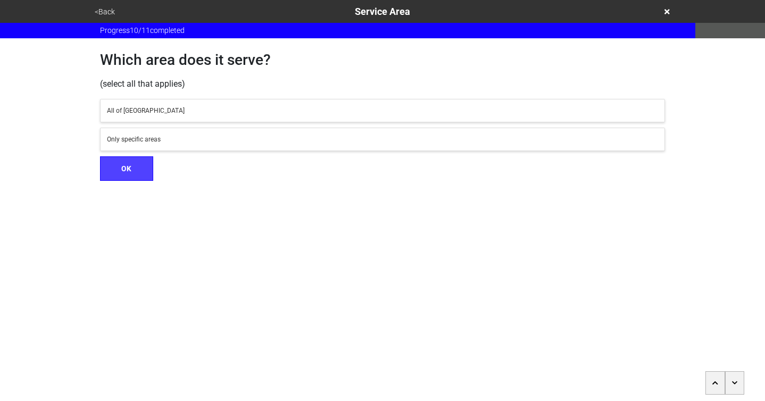
click at [301, 140] on div "Only specific areas" at bounding box center [382, 140] width 551 height 10
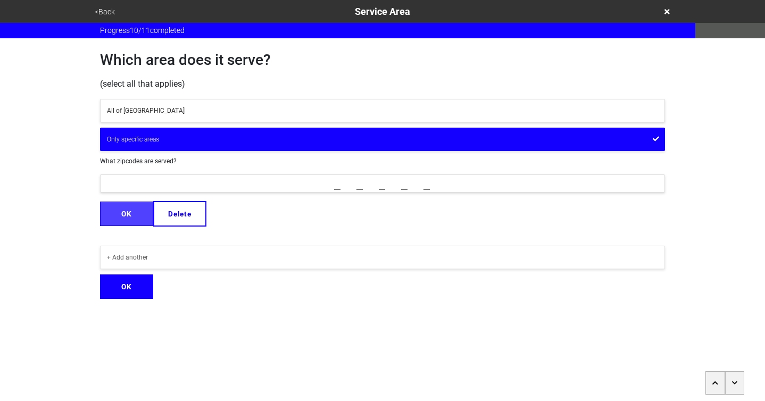
click at [341, 186] on input "_____" at bounding box center [382, 184] width 565 height 18
type input "11209"
click at [127, 212] on button "OK" at bounding box center [126, 214] width 53 height 24
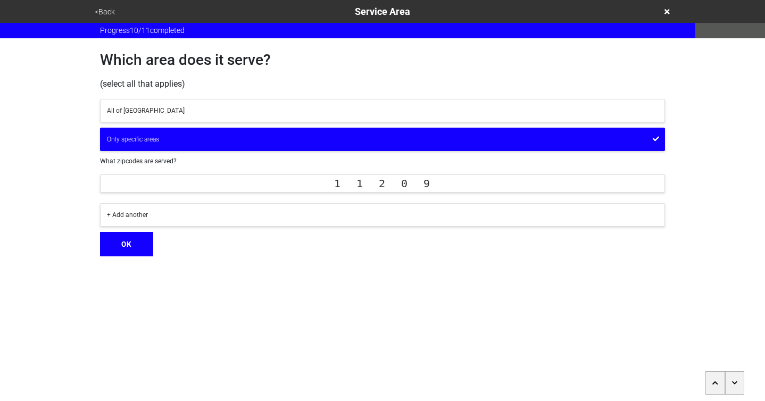
click at [137, 244] on button "OK" at bounding box center [126, 244] width 53 height 24
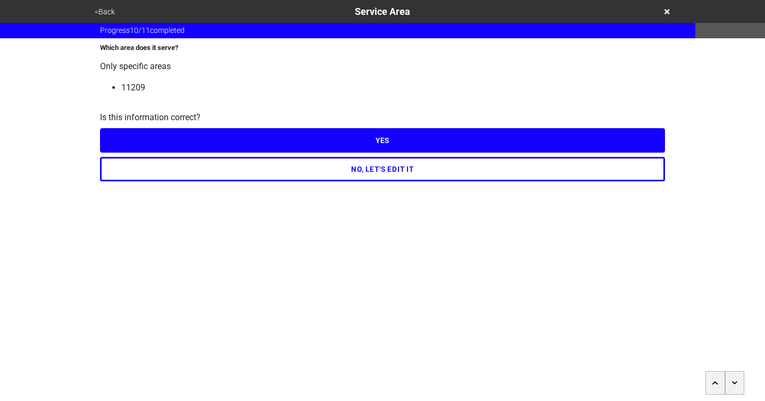
click at [392, 138] on button "YES" at bounding box center [382, 140] width 565 height 24
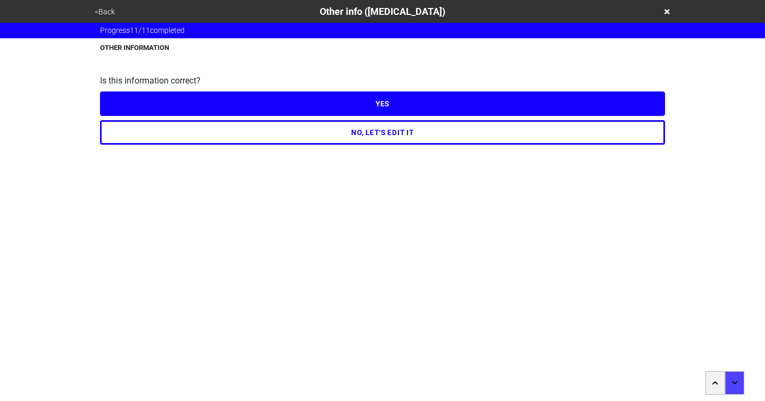
click at [379, 105] on button "YES" at bounding box center [382, 104] width 565 height 24
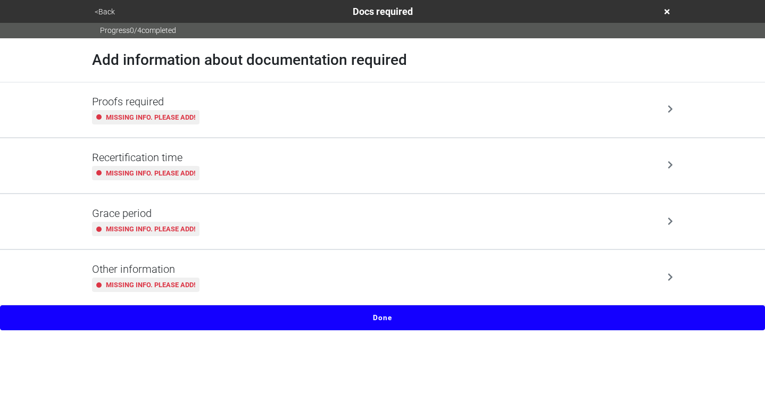
click at [94, 9] on button "<Back" at bounding box center [105, 12] width 27 height 12
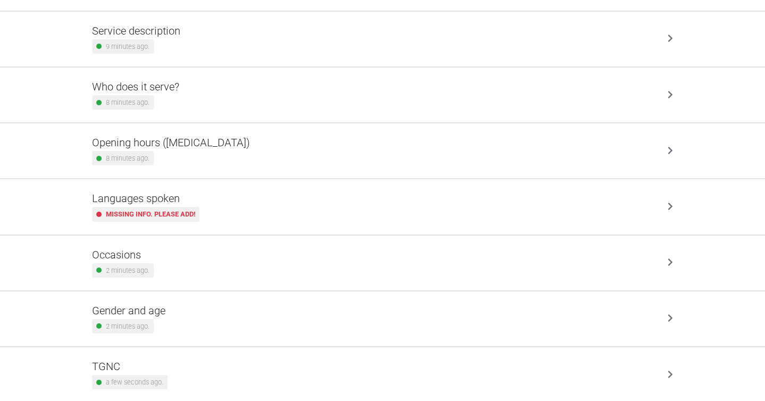
scroll to position [321, 0]
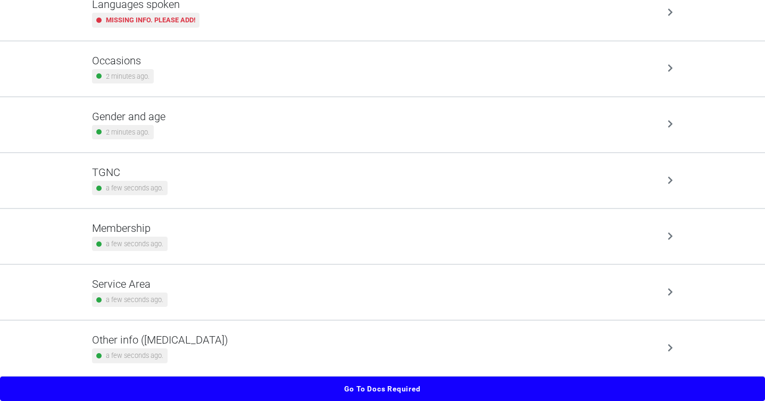
click at [333, 346] on div "Other info (coronavirus) a few seconds ago." at bounding box center [382, 348] width 581 height 29
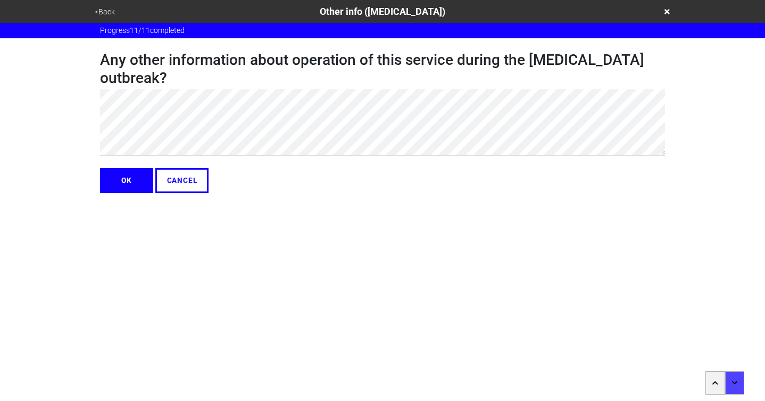
type textarea "x"
click at [133, 168] on button "OK" at bounding box center [126, 180] width 53 height 24
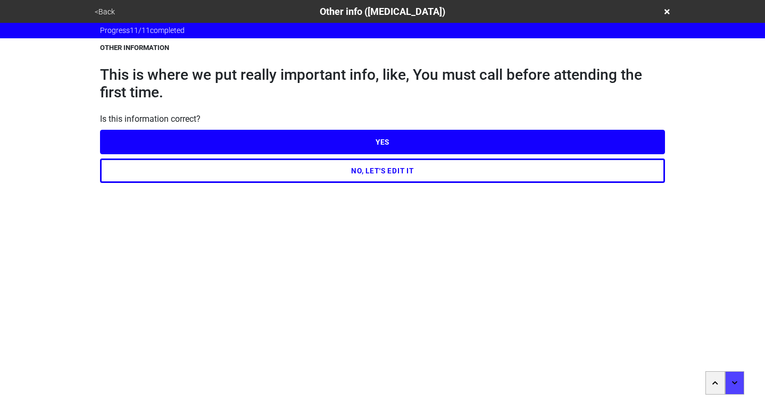
click at [380, 140] on button "YES" at bounding box center [382, 142] width 565 height 24
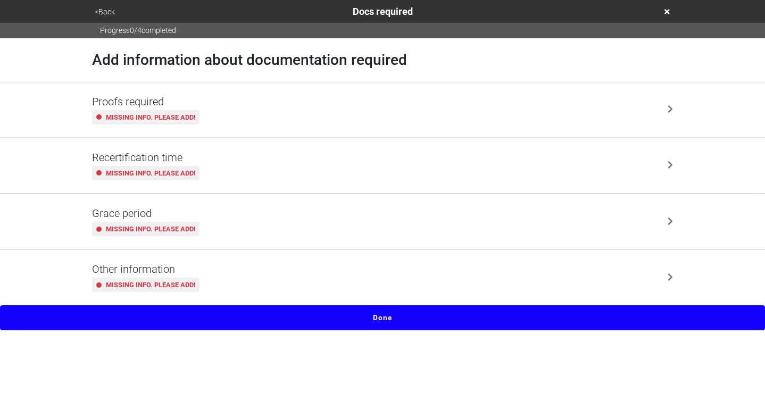
click at [351, 115] on div "Proofs required Missing info. Please add!" at bounding box center [382, 109] width 581 height 29
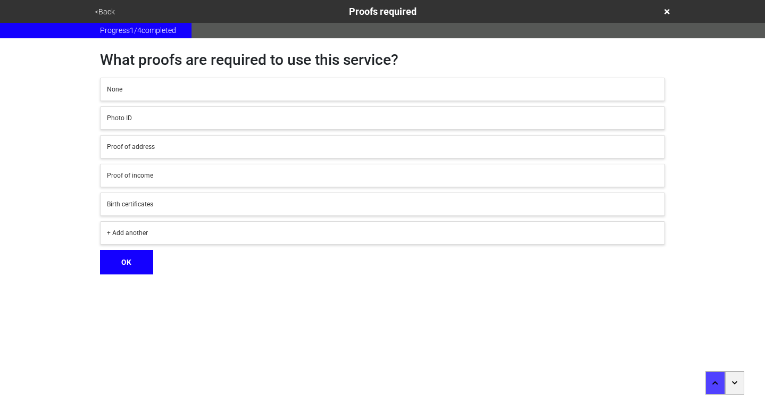
click at [208, 113] on div "Photo ID" at bounding box center [382, 118] width 551 height 10
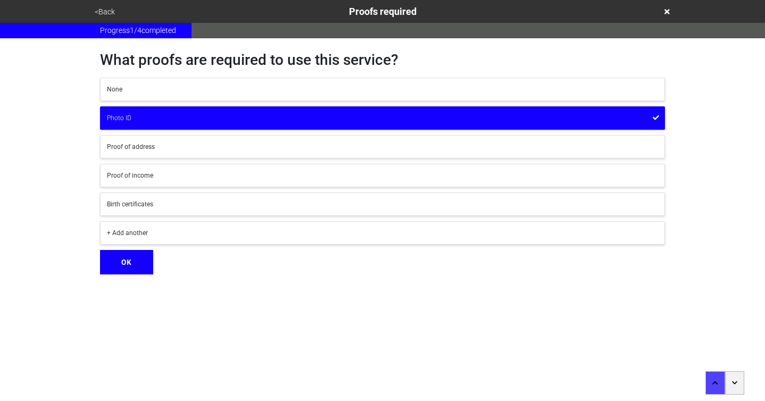
click at [214, 231] on div "+ Add another" at bounding box center [382, 233] width 551 height 10
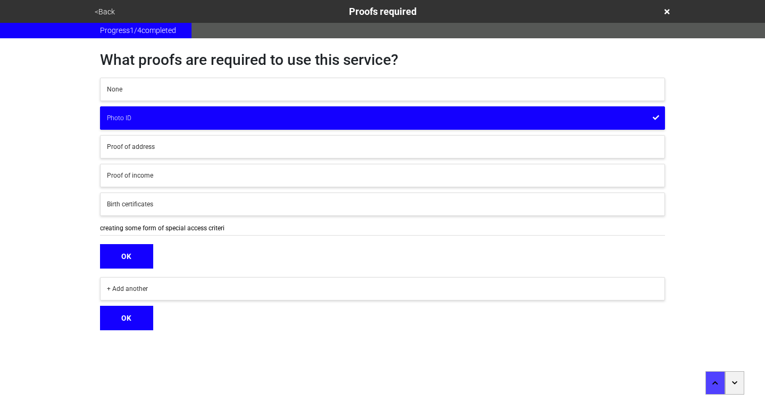
type input "creating some form of special access criteria"
click at [133, 268] on button "OK" at bounding box center [126, 256] width 53 height 24
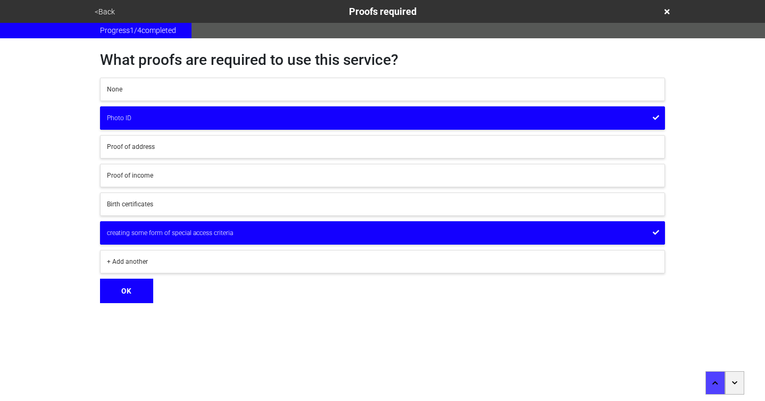
click at [136, 290] on button "OK" at bounding box center [126, 291] width 53 height 24
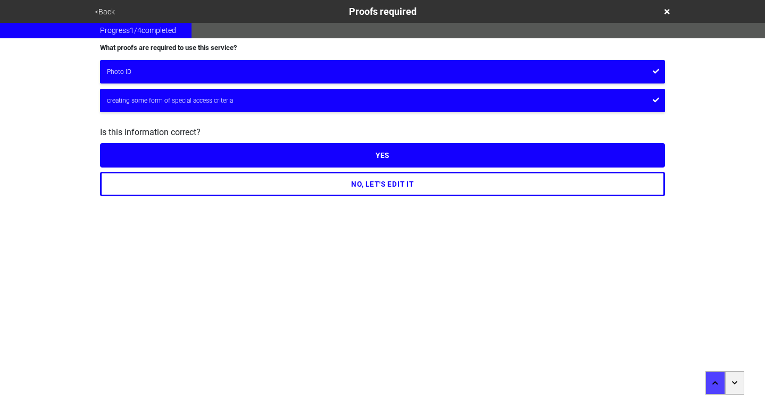
click at [392, 151] on button "YES" at bounding box center [382, 155] width 565 height 24
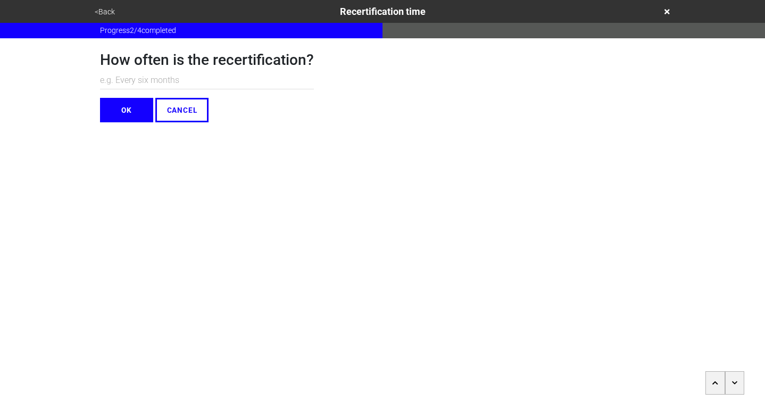
click at [96, 10] on button "<Back" at bounding box center [105, 12] width 27 height 12
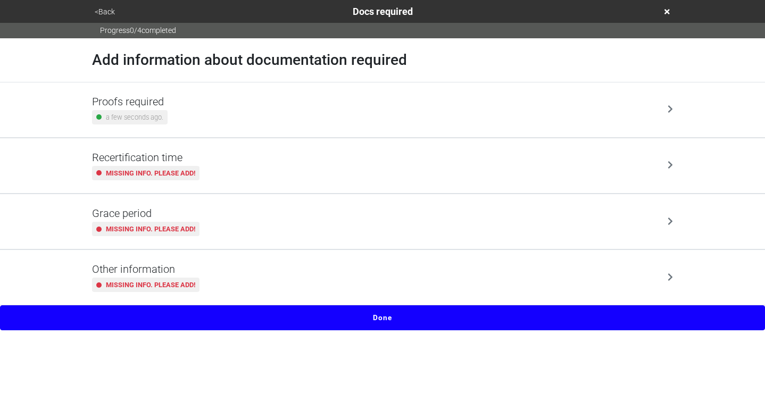
click at [224, 101] on div "Proofs required a few seconds ago." at bounding box center [382, 109] width 581 height 29
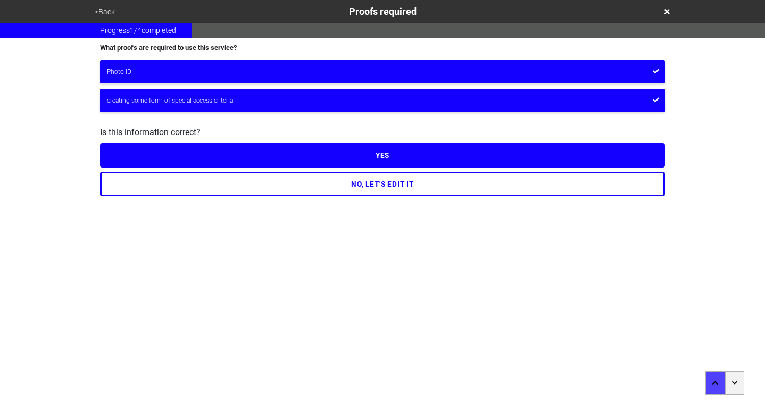
click at [103, 12] on button "<Back" at bounding box center [105, 12] width 27 height 12
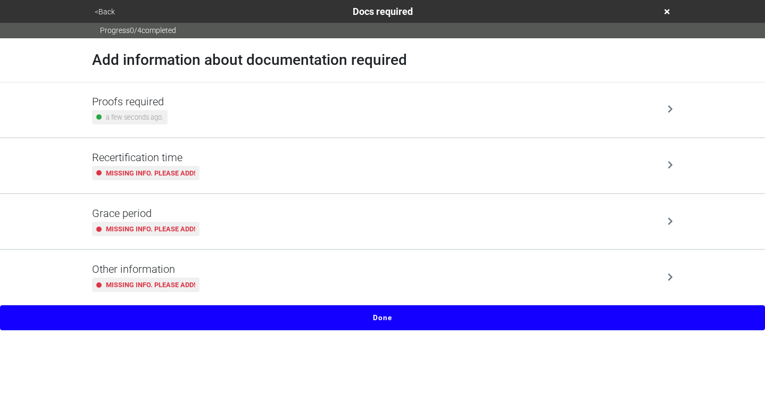
click at [102, 18] on button "<Back" at bounding box center [105, 12] width 27 height 12
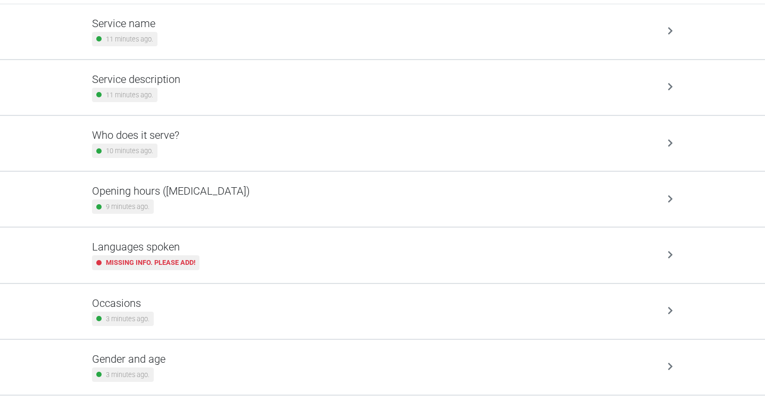
scroll to position [321, 0]
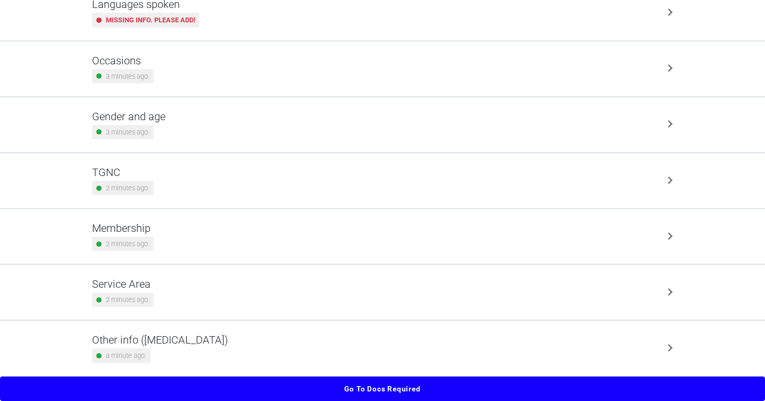
click at [341, 328] on div "Other info (coronavirus) a minute ago." at bounding box center [382, 348] width 607 height 55
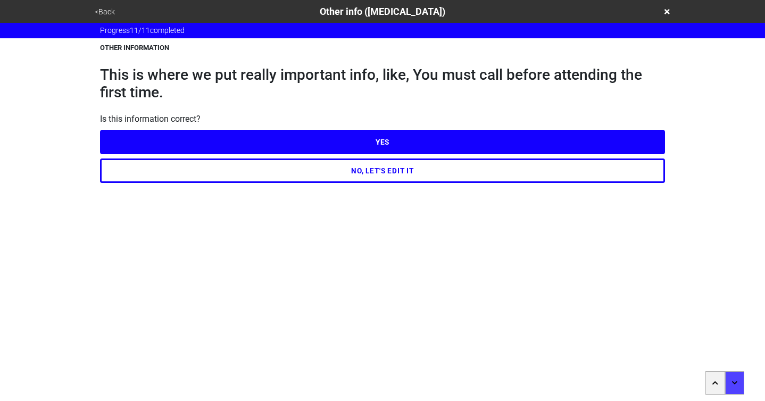
click at [93, 11] on button "<Back" at bounding box center [105, 12] width 27 height 12
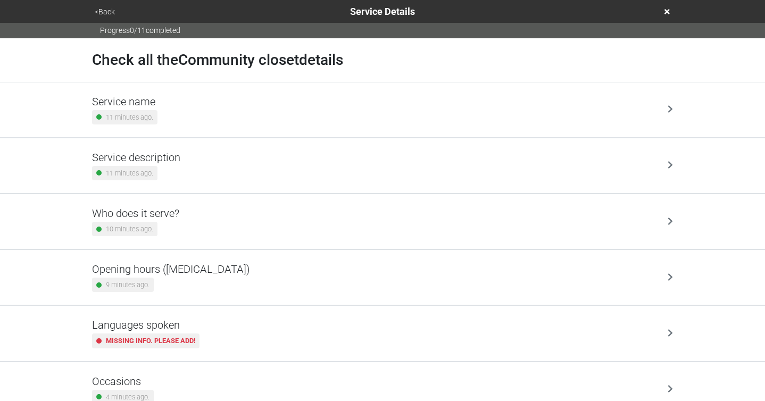
click at [586, 12] on div "<Back Service Details" at bounding box center [383, 11] width 582 height 14
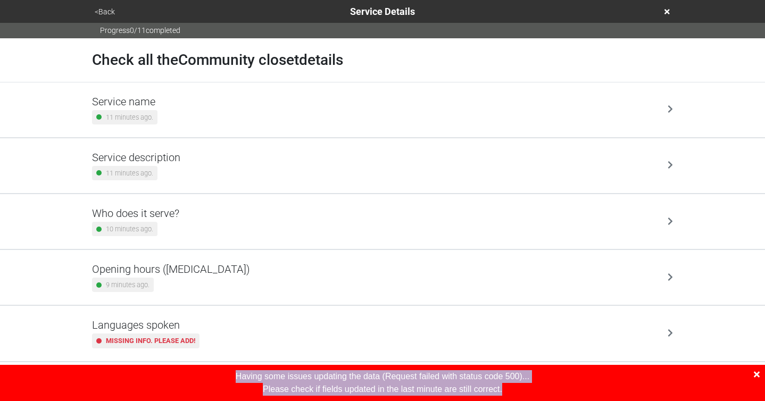
drag, startPoint x: 523, startPoint y: 391, endPoint x: 230, endPoint y: 374, distance: 292.7
click at [230, 374] on div "Having some issues updating the data ( Request failed with status code 500 )...…" at bounding box center [382, 383] width 765 height 36
click at [540, 390] on div "Having some issues updating the data ( Request failed with status code 500 )...…" at bounding box center [382, 383] width 765 height 36
drag, startPoint x: 515, startPoint y: 396, endPoint x: 202, endPoint y: 363, distance: 314.7
click at [202, 363] on div "<Back Service Details Progress 0 / 11 completed Check all the Community closet …" at bounding box center [382, 361] width 765 height 722
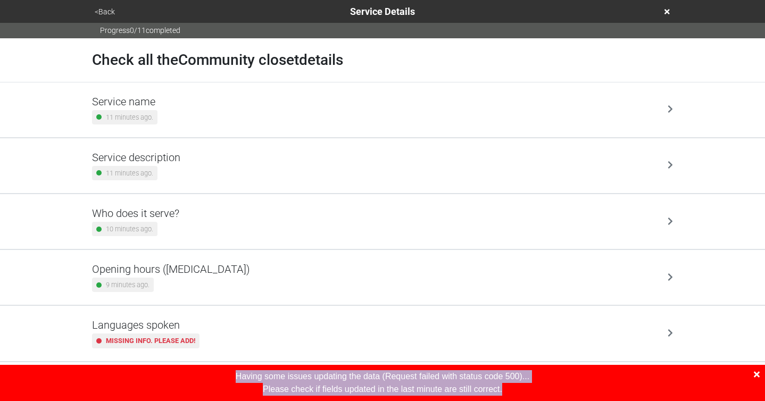
click at [514, 392] on div "Having some issues updating the data ( Request failed with status code 500 )...…" at bounding box center [382, 383] width 765 height 36
drag, startPoint x: 514, startPoint y: 392, endPoint x: 209, endPoint y: 361, distance: 306.0
click at [209, 361] on div "<Back Service Details Progress 0 / 11 completed Check all the Community closet …" at bounding box center [382, 361] width 765 height 722
click at [533, 387] on div "Having some issues updating the data ( Request failed with status code 500 )...…" at bounding box center [382, 383] width 765 height 36
drag, startPoint x: 514, startPoint y: 393, endPoint x: 233, endPoint y: 377, distance: 281.9
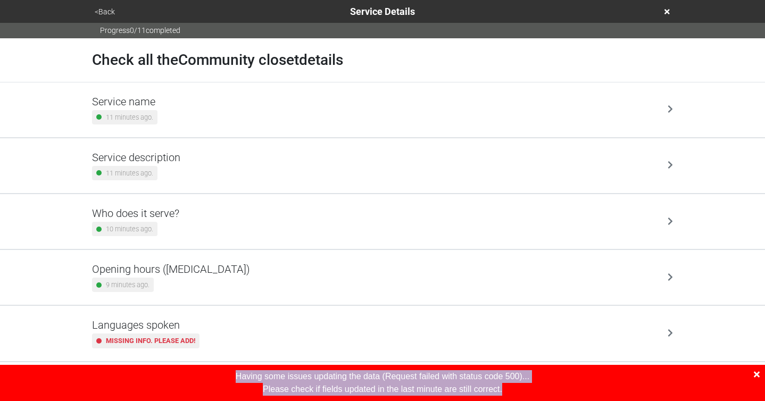
click at [233, 377] on div "Having some issues updating the data ( Request failed with status code 500 )...…" at bounding box center [382, 383] width 765 height 36
click at [510, 392] on div "Having some issues updating the data ( Request failed with status code 500 )...…" at bounding box center [382, 383] width 765 height 36
drag, startPoint x: 510, startPoint y: 392, endPoint x: 235, endPoint y: 377, distance: 275.5
click at [235, 377] on div "Having some issues updating the data ( Request failed with status code 500 )...…" at bounding box center [382, 383] width 765 height 36
click at [509, 387] on div "Having some issues updating the data ( Request failed with status code 500 )...…" at bounding box center [382, 383] width 765 height 36
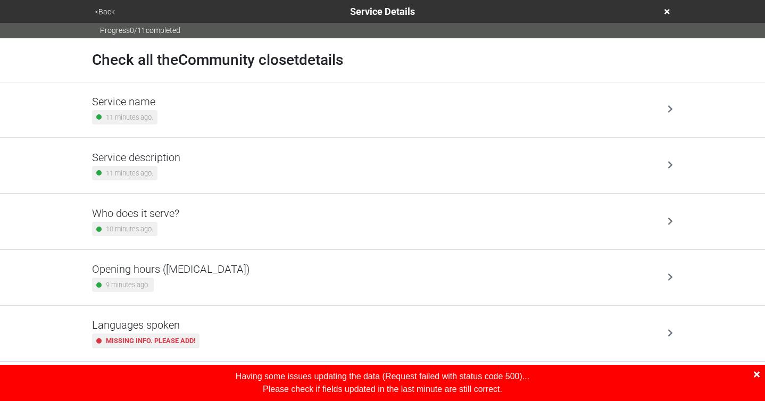
click at [97, 10] on button "<Back" at bounding box center [105, 12] width 27 height 12
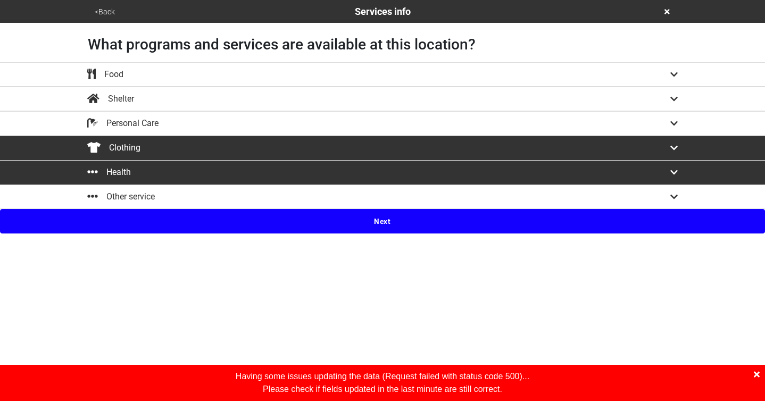
click at [97, 10] on button "<Back" at bounding box center [105, 12] width 27 height 12
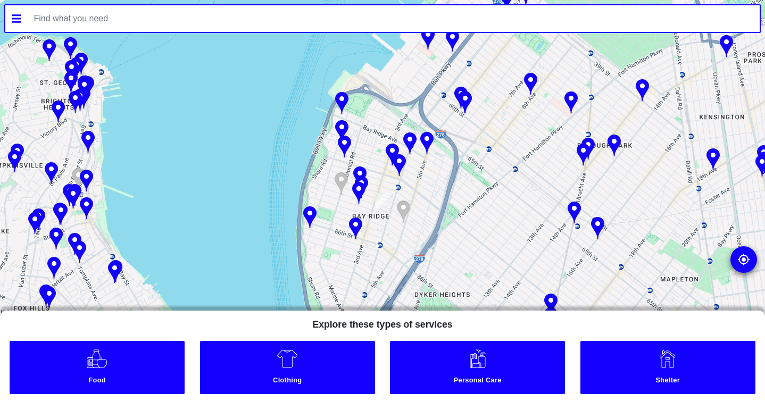
click at [358, 192] on img at bounding box center [358, 193] width 13 height 23
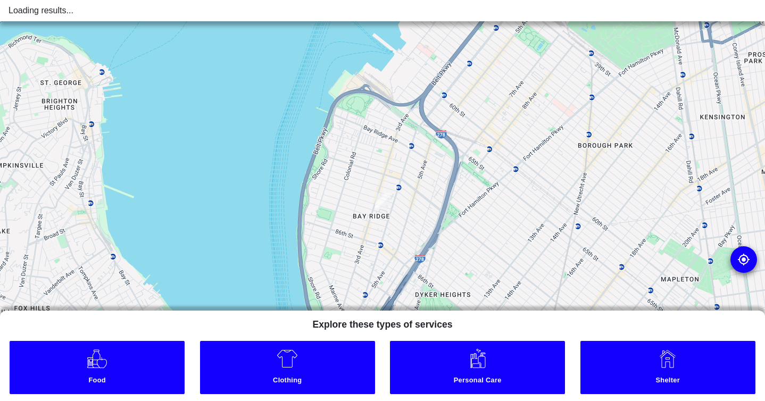
click at [190, 12] on div "Loading results..." at bounding box center [383, 10] width 748 height 13
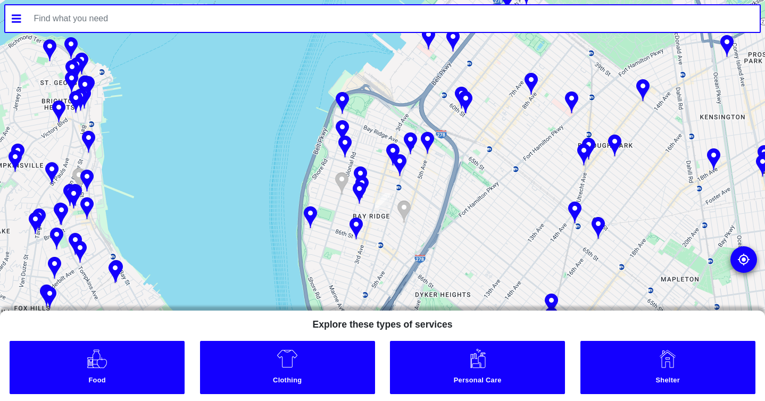
click at [190, 12] on input "text" at bounding box center [394, 18] width 733 height 27
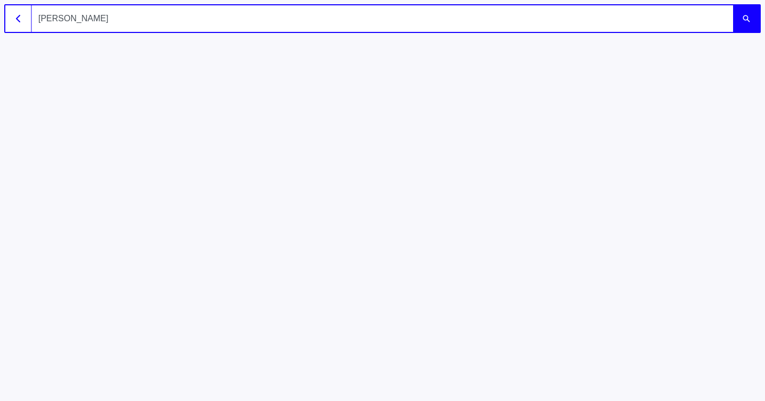
type input "saumya"
click at [733, 5] on button "submit" at bounding box center [746, 18] width 27 height 27
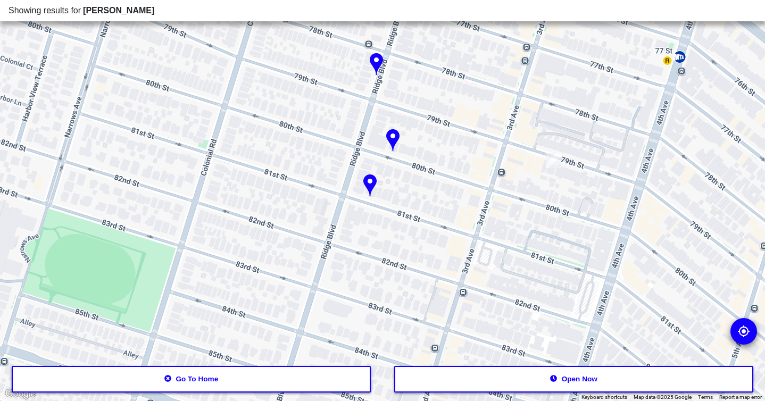
click at [142, 9] on div "Showing results for saumya" at bounding box center [383, 10] width 748 height 13
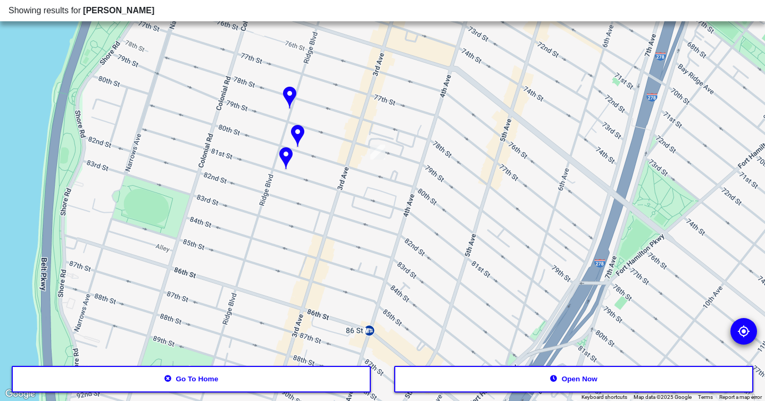
drag, startPoint x: 243, startPoint y: 98, endPoint x: 238, endPoint y: 128, distance: 30.2
click at [238, 127] on div at bounding box center [382, 200] width 765 height 401
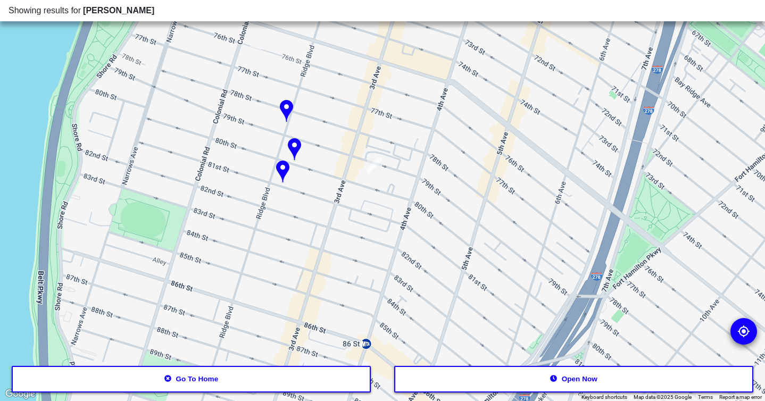
click at [294, 148] on img at bounding box center [294, 149] width 13 height 23
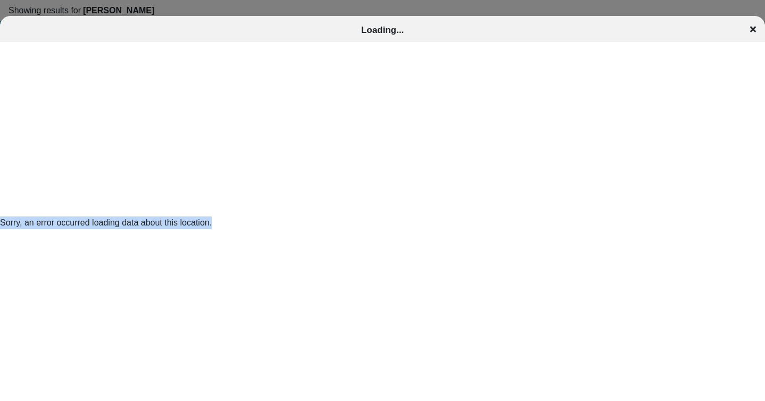
drag, startPoint x: 224, startPoint y: 219, endPoint x: 11, endPoint y: 210, distance: 213.1
click at [11, 210] on div "Sorry, an error occurred loading data about this location." at bounding box center [382, 223] width 765 height 363
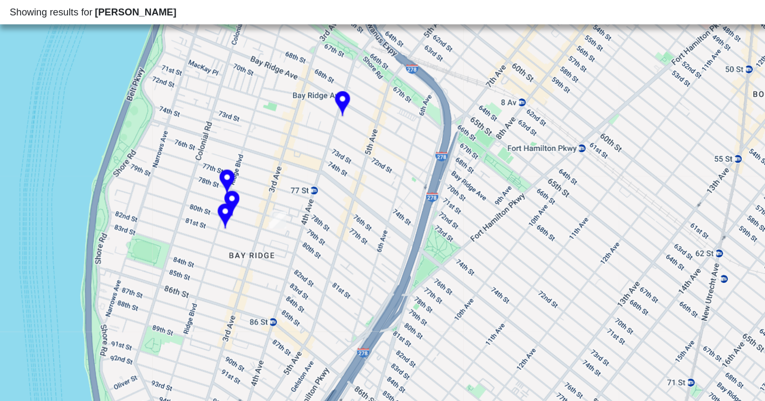
click at [204, 175] on img at bounding box center [202, 178] width 13 height 23
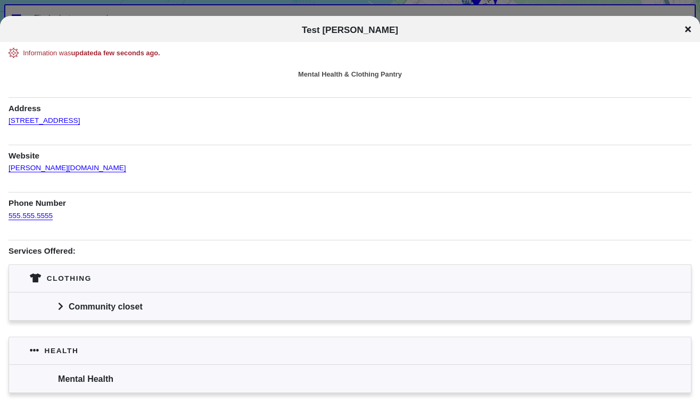
click at [61, 305] on icon at bounding box center [61, 306] width 4 height 7
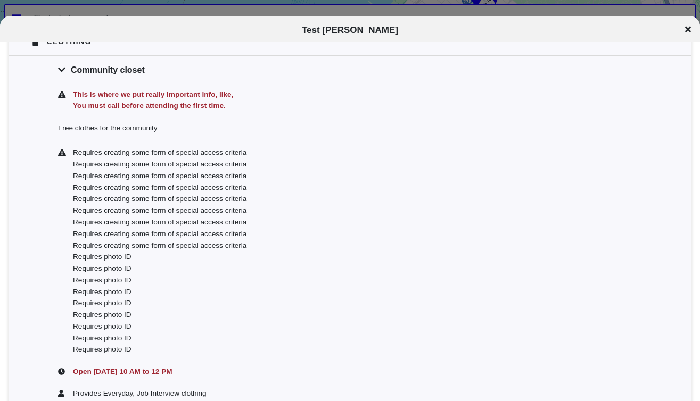
scroll to position [237, 0]
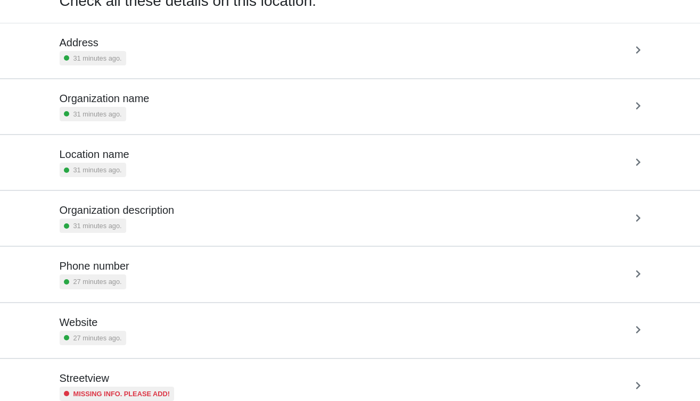
scroll to position [97, 0]
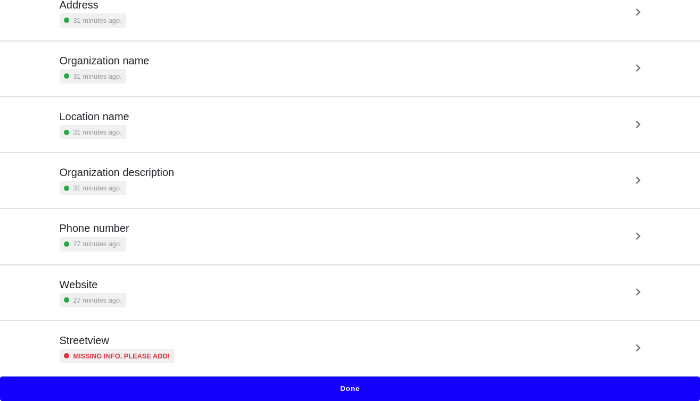
click at [395, 385] on button "Done" at bounding box center [350, 389] width 700 height 24
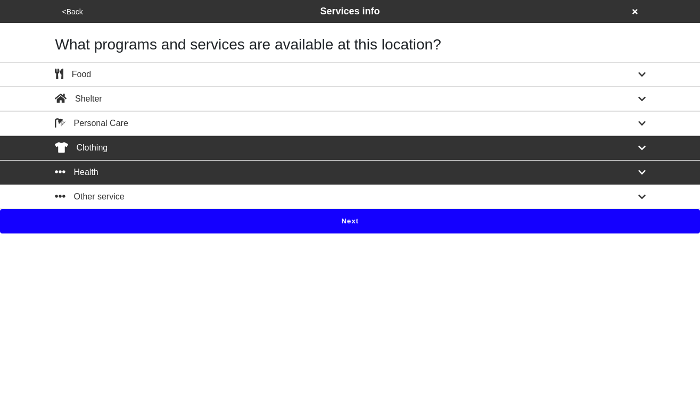
click at [352, 219] on button "Next" at bounding box center [350, 221] width 700 height 24
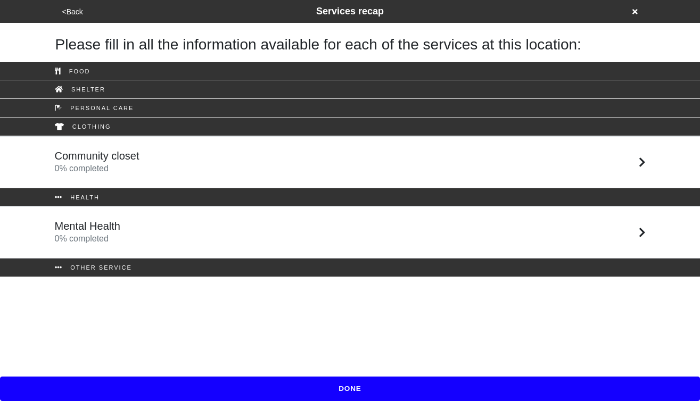
click at [289, 152] on div "Community closet 0 % completed" at bounding box center [350, 163] width 607 height 26
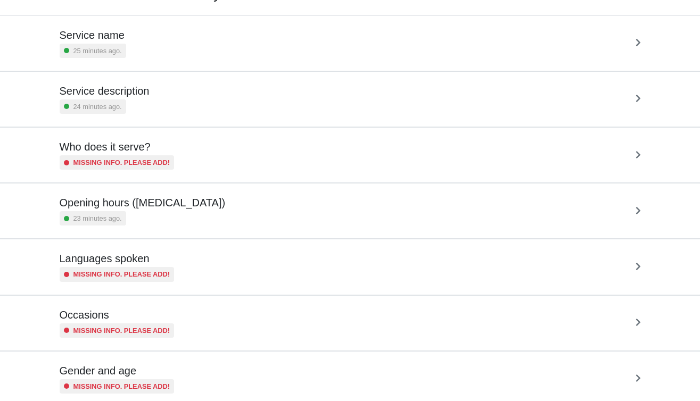
scroll to position [321, 0]
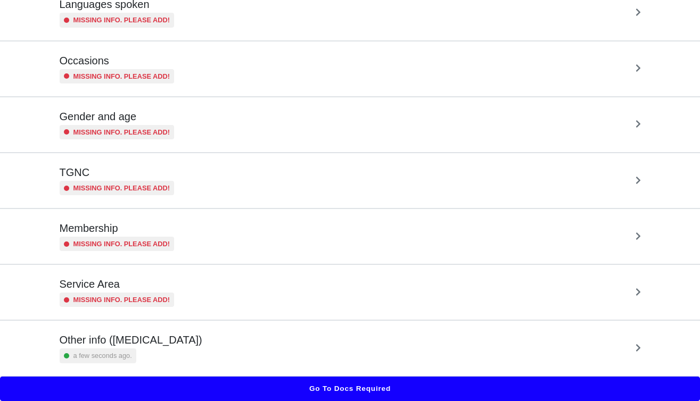
click at [475, 390] on button "Go to docs required" at bounding box center [350, 389] width 700 height 24
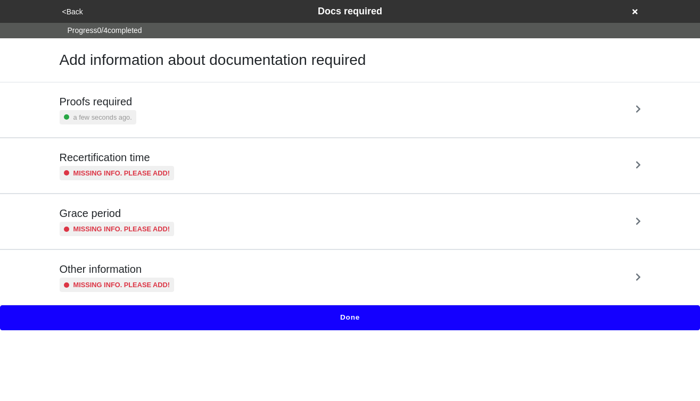
click at [348, 96] on div "Proofs required a few seconds ago." at bounding box center [350, 109] width 581 height 29
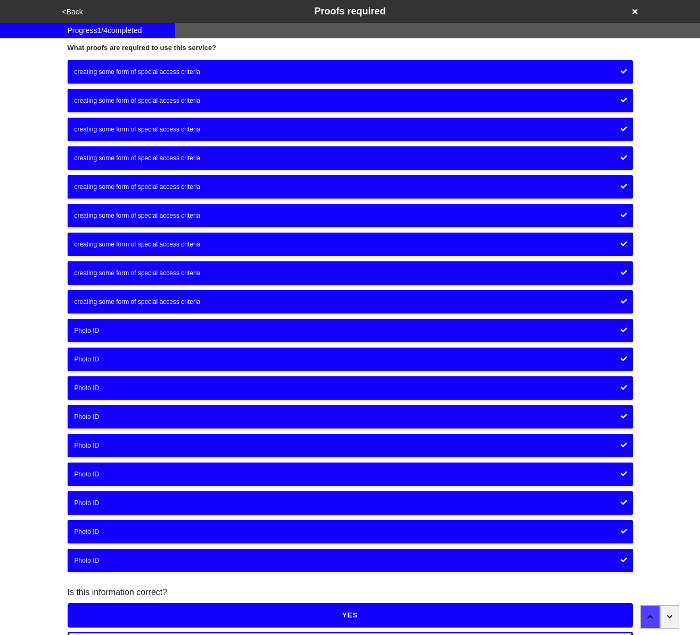
scroll to position [21, 0]
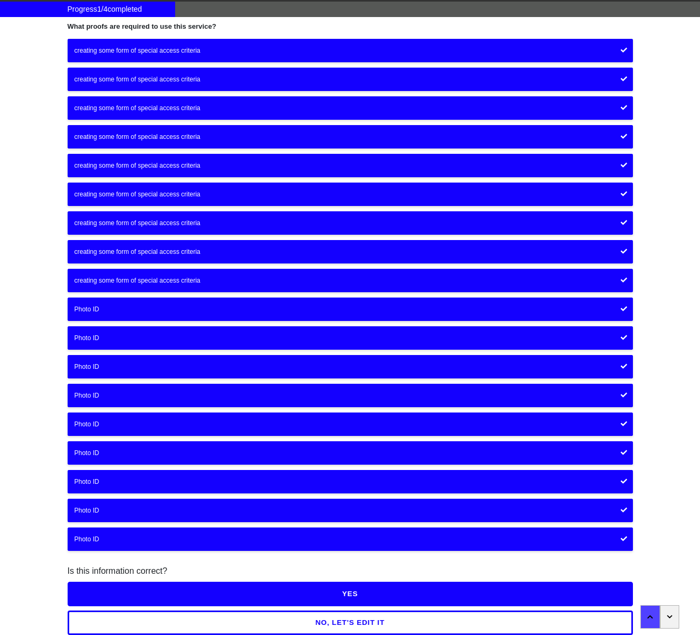
click at [362, 401] on button "NO, LET'S EDIT IT" at bounding box center [350, 622] width 565 height 24
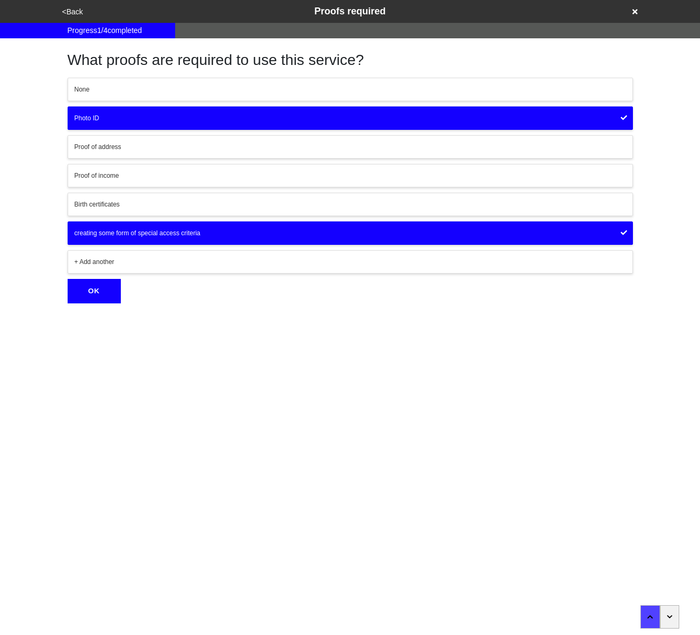
scroll to position [0, 0]
click at [95, 294] on button "OK" at bounding box center [94, 291] width 53 height 24
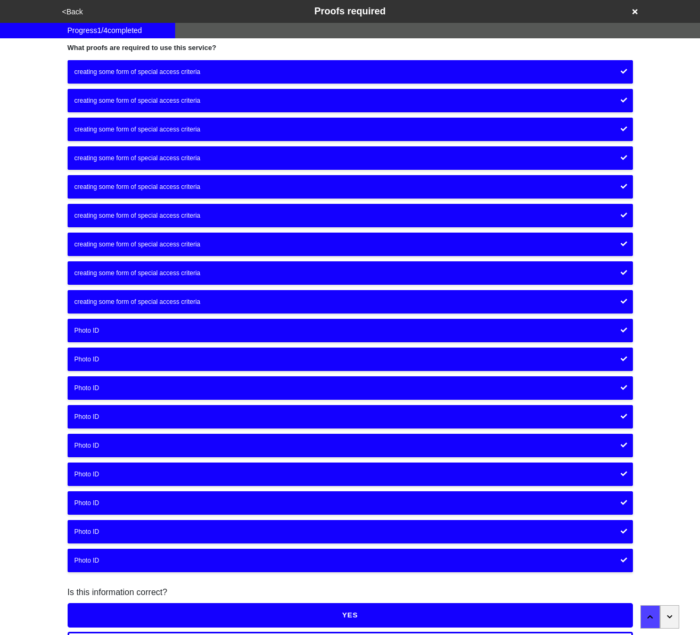
scroll to position [21, 0]
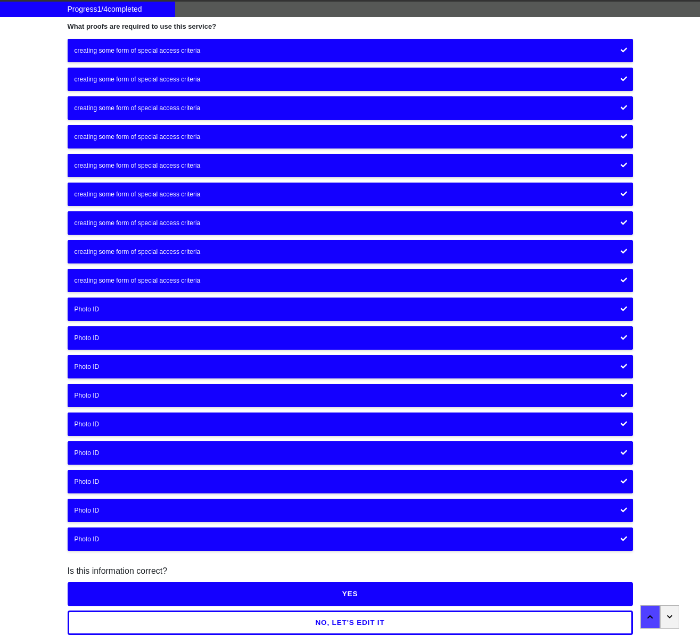
click at [338, 401] on button "NO, LET'S EDIT IT" at bounding box center [350, 622] width 565 height 24
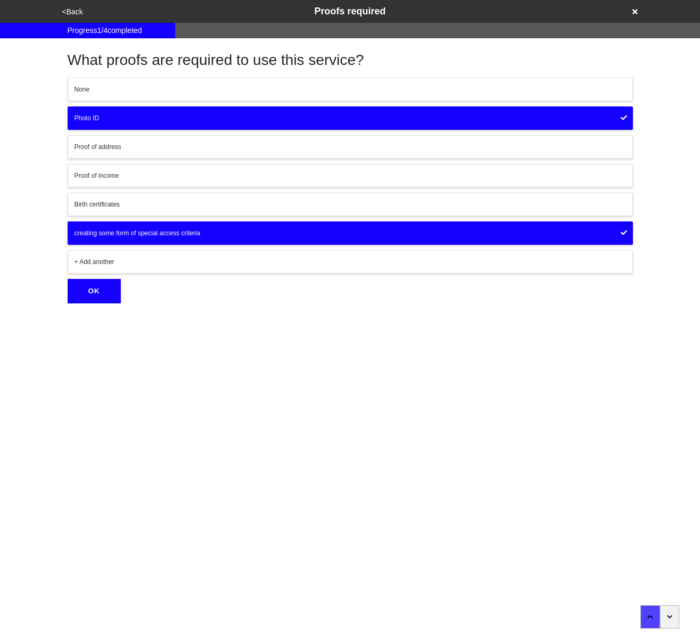
scroll to position [0, 0]
click at [122, 232] on div "creating some form of special access criteria" at bounding box center [350, 233] width 551 height 10
click at [132, 233] on div "creating some form of special access criteria" at bounding box center [350, 233] width 551 height 10
click at [144, 119] on div "Photo ID" at bounding box center [350, 118] width 551 height 10
click at [155, 225] on button "creating some form of special access criteria" at bounding box center [350, 232] width 565 height 23
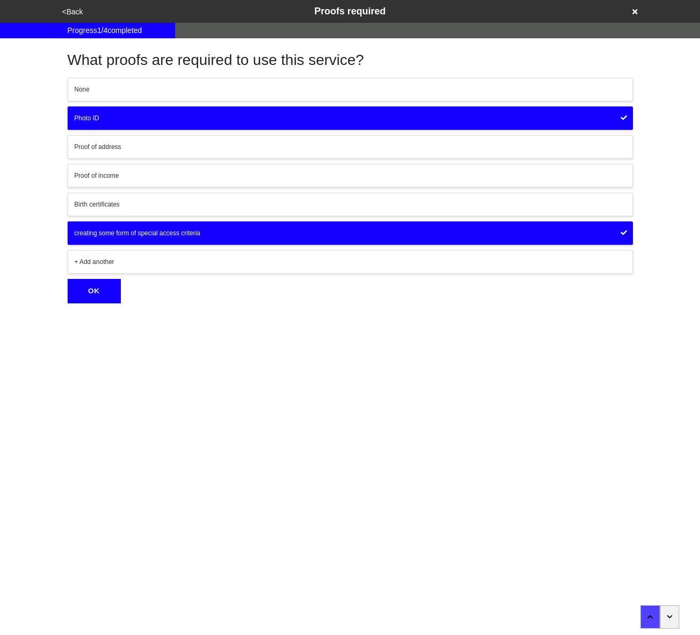
click at [148, 123] on button "Photo ID" at bounding box center [350, 117] width 565 height 23
click at [324, 116] on div "Photo ID" at bounding box center [350, 118] width 551 height 10
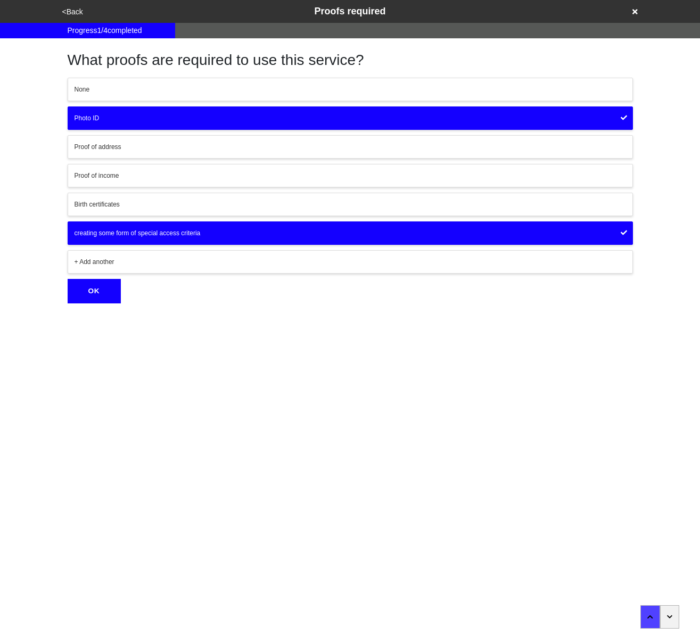
click at [324, 116] on div "Photo ID" at bounding box center [350, 118] width 551 height 10
click at [310, 90] on div "None" at bounding box center [350, 90] width 551 height 10
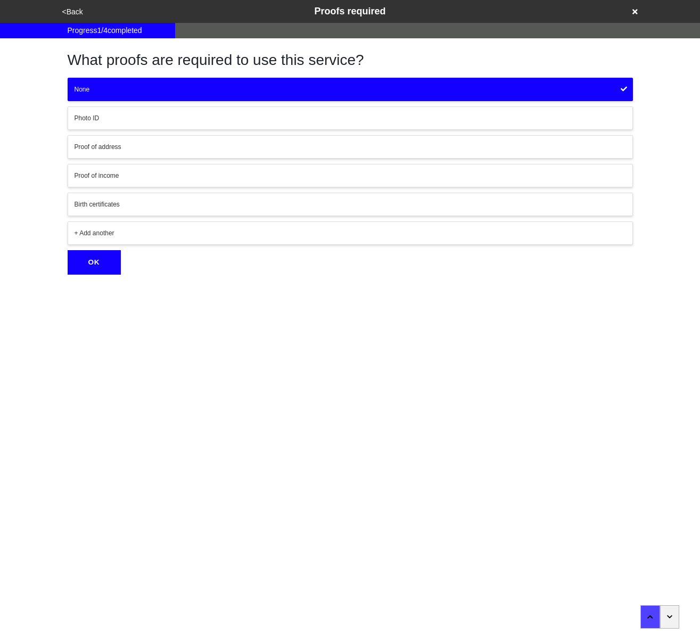
click at [311, 115] on div "Photo ID" at bounding box center [350, 118] width 551 height 10
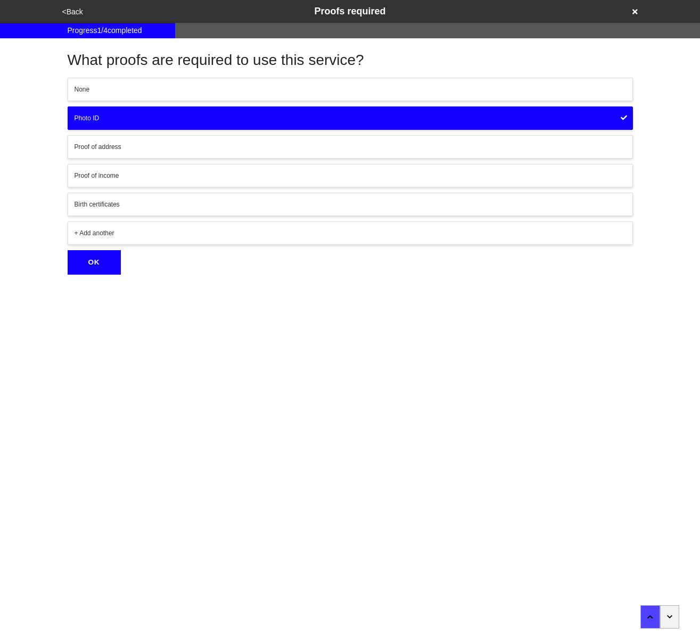
click at [295, 220] on div "None Photo ID Proof of address Proof of income Birth certificates + Add another" at bounding box center [350, 161] width 565 height 167
click at [280, 232] on div "+ Add another" at bounding box center [350, 233] width 551 height 10
type input "some other criteria"
click at [103, 315] on button "OK" at bounding box center [94, 318] width 53 height 24
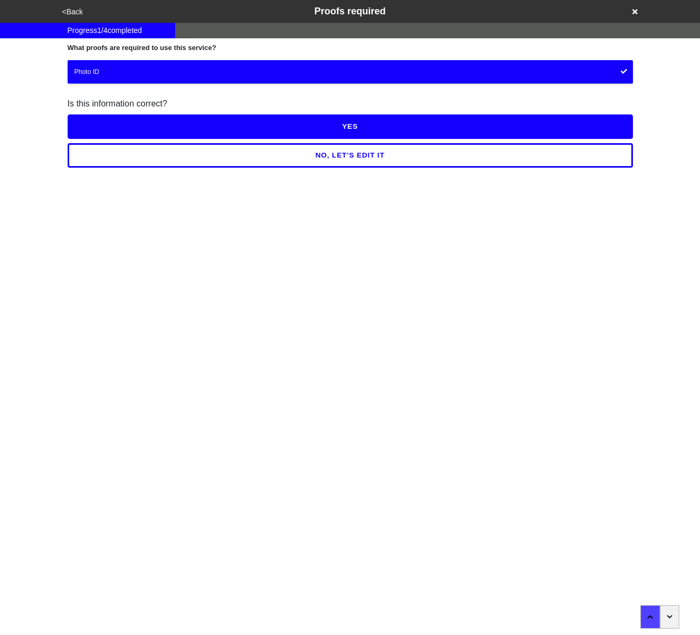
click at [352, 159] on button "NO, LET'S EDIT IT" at bounding box center [350, 155] width 565 height 24
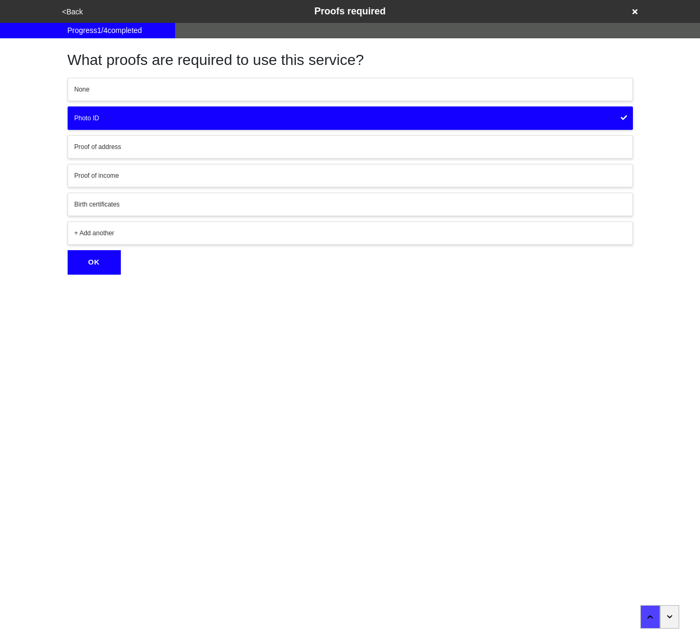
click at [209, 229] on div "+ Add another" at bounding box center [350, 233] width 551 height 10
type input "some other criteria"
click at [31, 272] on div "<Back Proofs required Progress 1 / 4 completed What proofs are required to use …" at bounding box center [350, 165] width 700 height 330
click at [128, 247] on form "some other criteria OK" at bounding box center [350, 249] width 565 height 56
click at [109, 252] on button "OK" at bounding box center [94, 256] width 53 height 24
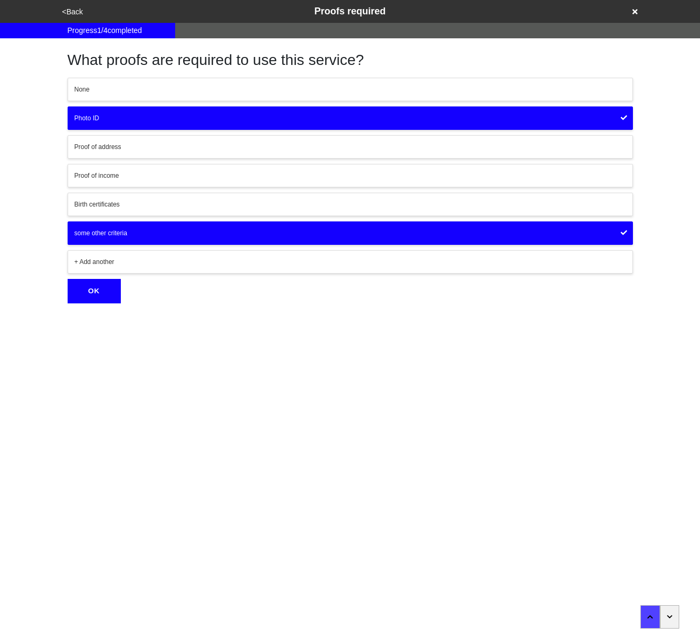
click at [97, 290] on button "OK" at bounding box center [94, 291] width 53 height 24
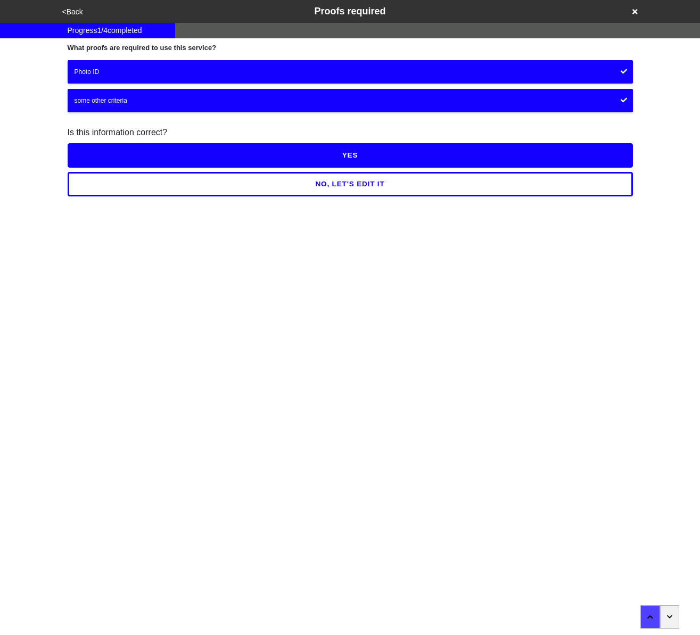
click at [338, 161] on button "YES" at bounding box center [350, 155] width 565 height 24
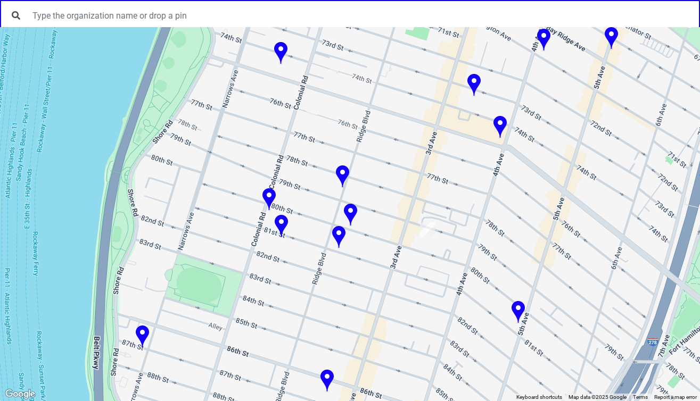
click at [349, 214] on img at bounding box center [350, 215] width 13 height 23
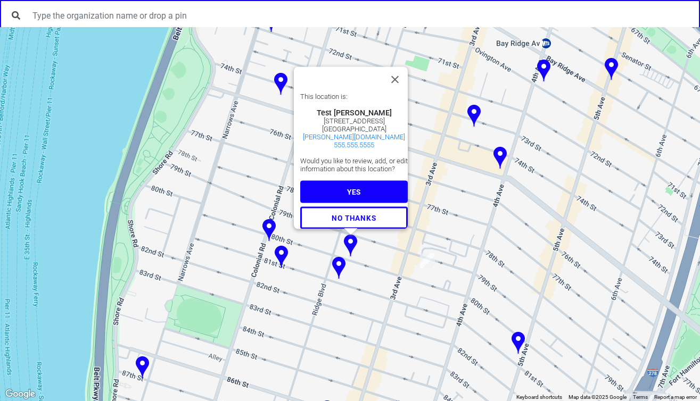
click at [353, 180] on button "YES" at bounding box center [353, 191] width 107 height 22
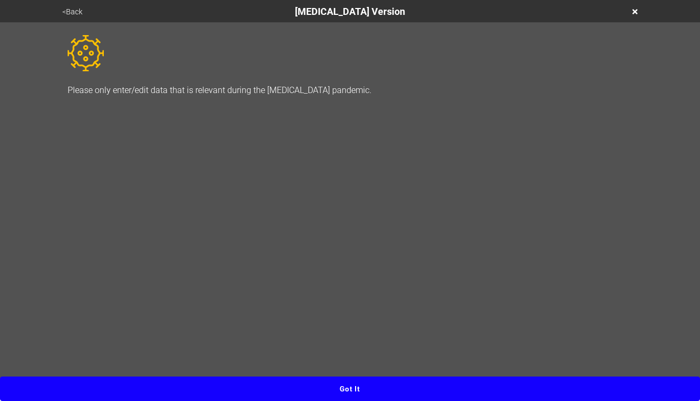
click at [351, 393] on button "Got it" at bounding box center [350, 389] width 700 height 24
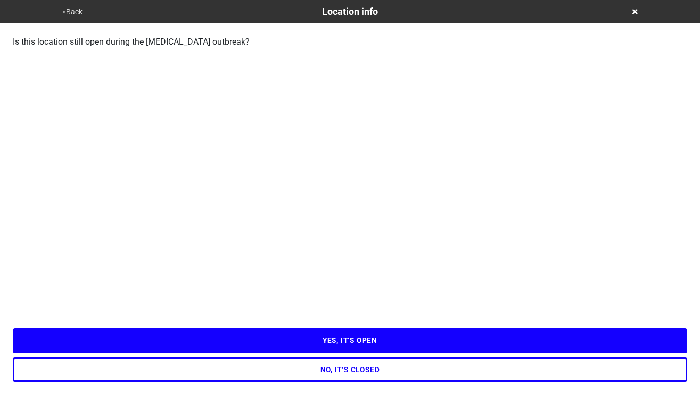
click at [361, 349] on button "YES, IT’S OPEN" at bounding box center [350, 340] width 674 height 24
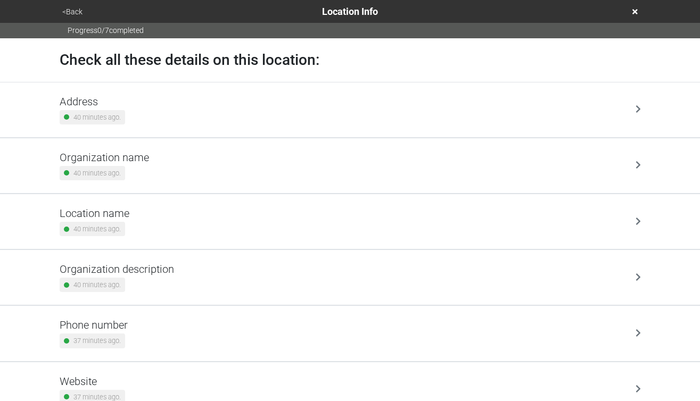
scroll to position [97, 0]
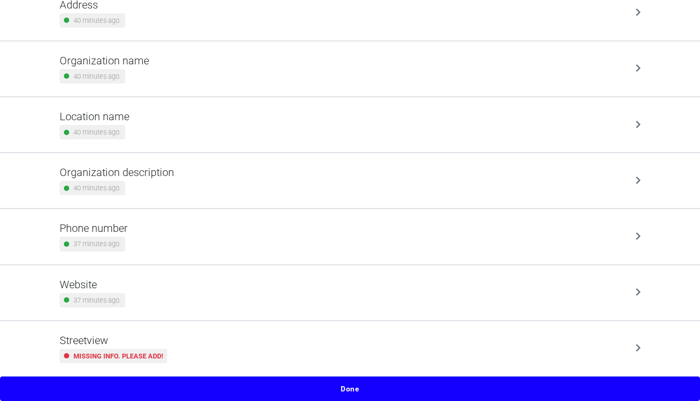
click at [358, 392] on button "Done" at bounding box center [350, 389] width 700 height 24
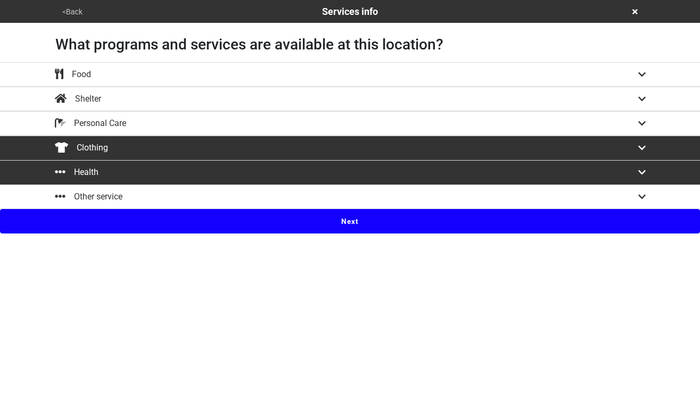
click at [357, 227] on button "Next" at bounding box center [350, 221] width 700 height 24
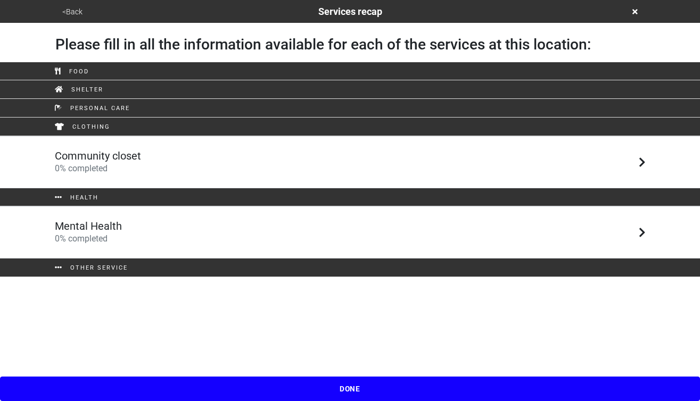
click at [359, 383] on button "DONE" at bounding box center [350, 389] width 700 height 24
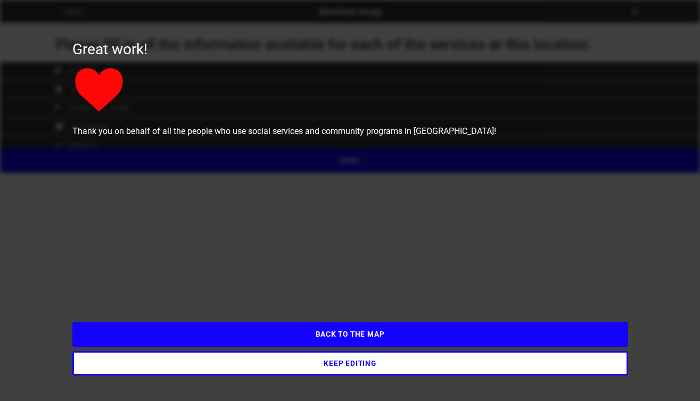
click at [358, 365] on button "KEEP EDITING" at bounding box center [350, 363] width 556 height 24
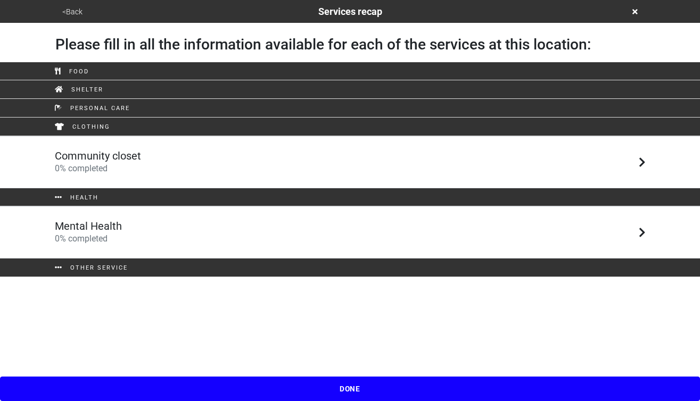
click at [324, 167] on div "Community closet 0 % completed" at bounding box center [350, 163] width 607 height 26
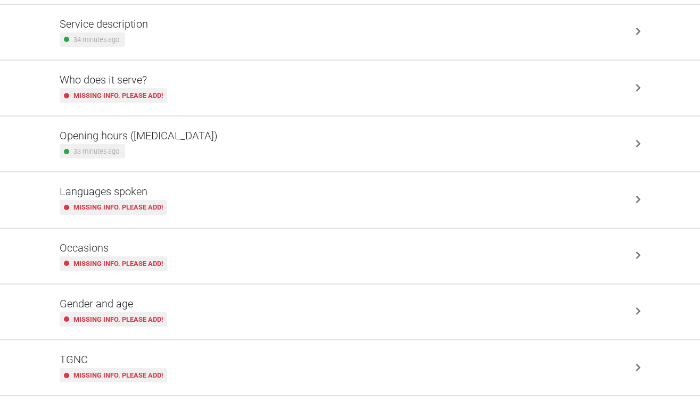
scroll to position [321, 0]
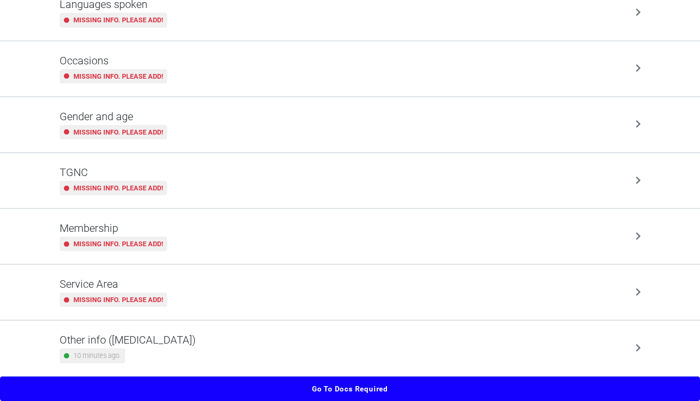
click at [495, 384] on button "Go to docs required" at bounding box center [350, 389] width 700 height 24
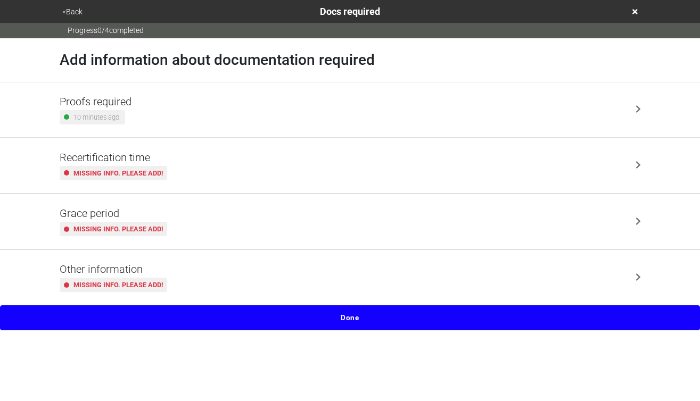
click at [361, 93] on div "Proofs required 10 minutes ago." at bounding box center [350, 109] width 607 height 55
